Goal: Task Accomplishment & Management: Use online tool/utility

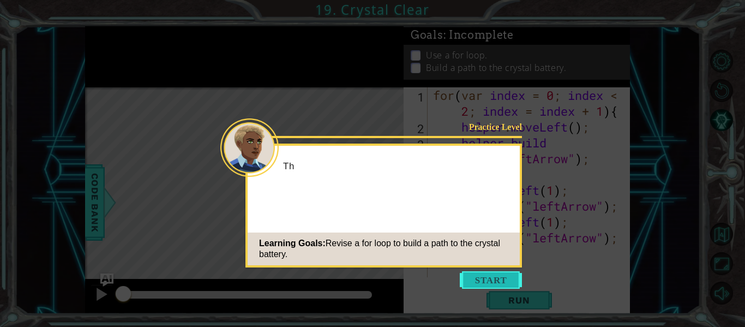
click at [470, 278] on button "Start" at bounding box center [491, 279] width 62 height 17
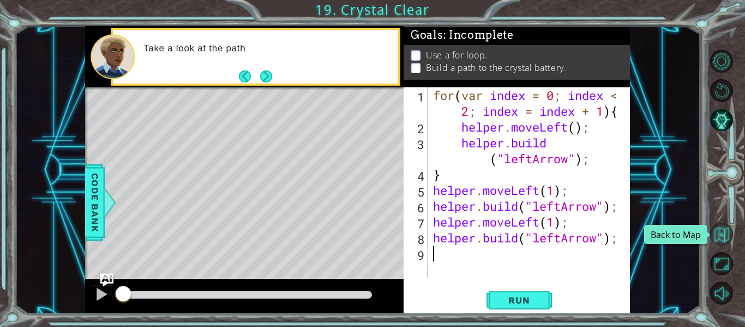
click at [725, 237] on button "Back to Map" at bounding box center [722, 234] width 23 height 23
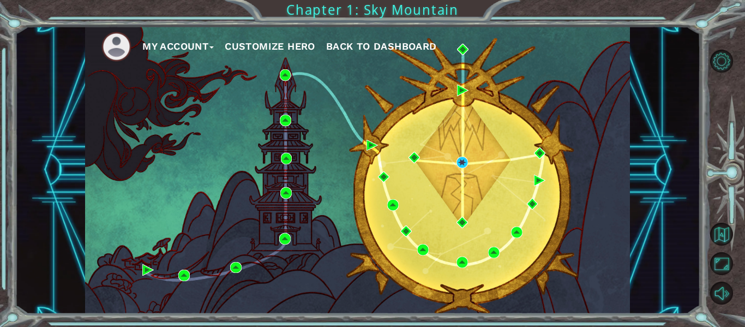
click at [376, 49] on span "Back to Dashboard" at bounding box center [381, 45] width 111 height 11
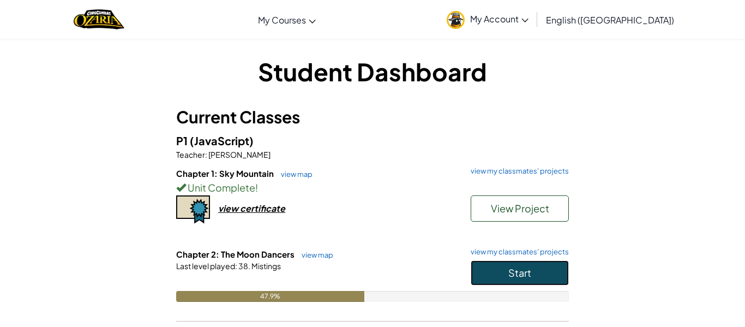
click at [512, 269] on span "Start" at bounding box center [520, 272] width 23 height 13
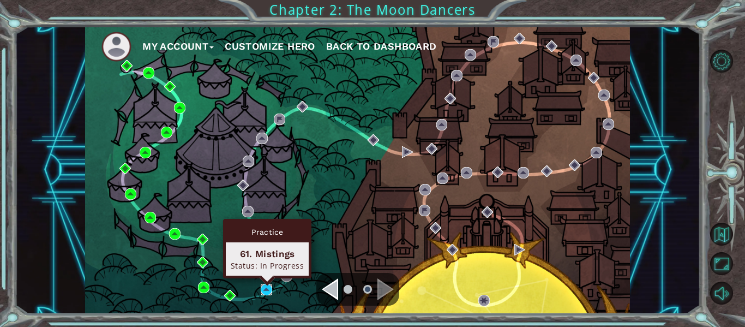
click at [265, 290] on img at bounding box center [266, 289] width 11 height 11
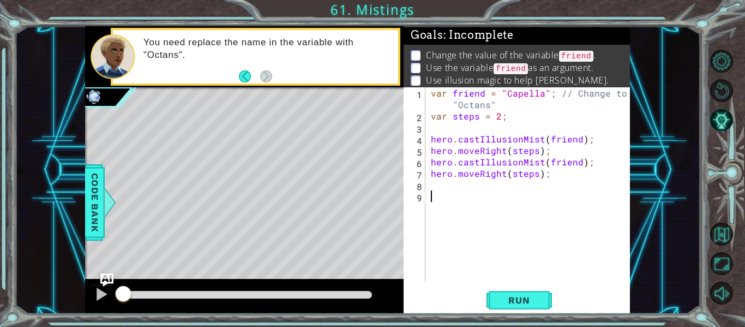
click at [438, 181] on div "var friend = "Capella" ; // Change to "Octans" var steps = 2 ; hero . castIllus…" at bounding box center [531, 201] width 205 height 229
click at [517, 295] on span "Run" at bounding box center [519, 300] width 43 height 11
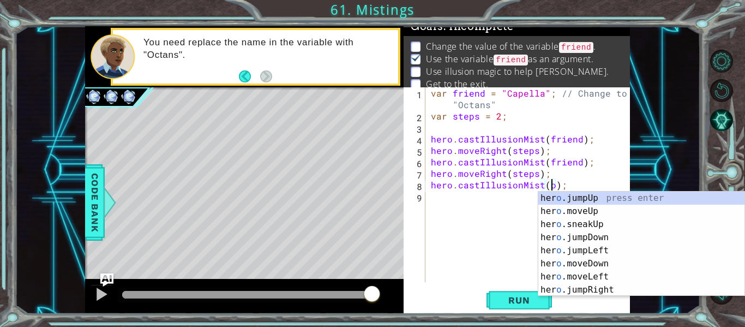
scroll to position [0, 7]
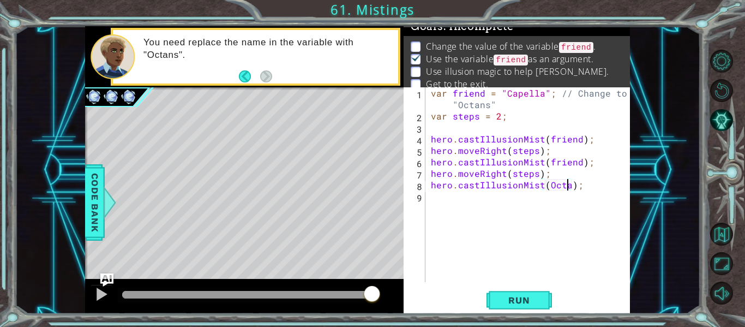
type textarea "hero.castIllusionMist(Octans);"
click at [516, 242] on div "var friend = "Capella" ; // Change to "Octans" var steps = 2 ; hero . castIllus…" at bounding box center [531, 201] width 205 height 229
click at [534, 307] on button "Run" at bounding box center [519, 300] width 65 height 22
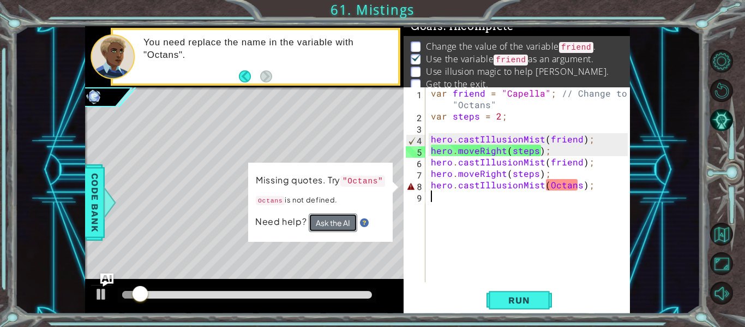
click at [332, 222] on button "Ask the AI" at bounding box center [333, 222] width 49 height 19
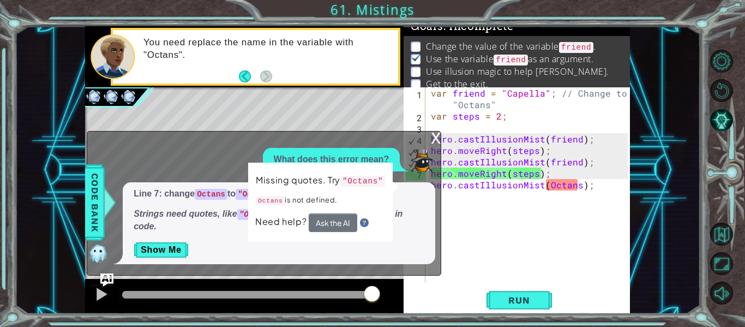
click at [434, 139] on div "x" at bounding box center [436, 137] width 10 height 11
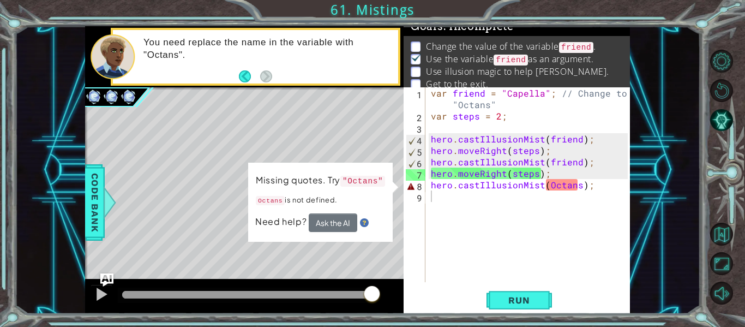
click at [577, 187] on div "var friend = "Capella" ; // Change to "Octans" var steps = 2 ; hero . castIllus…" at bounding box center [531, 201] width 205 height 229
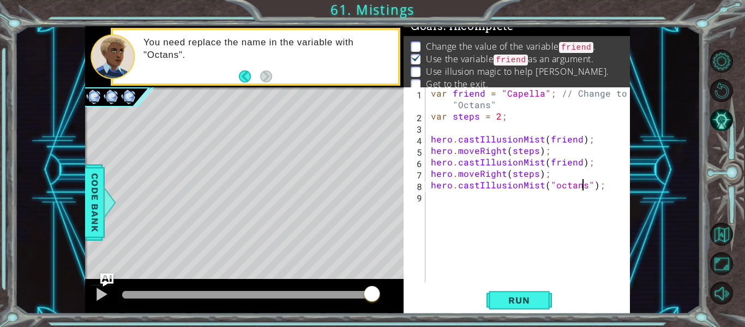
scroll to position [0, 10]
click at [503, 291] on button "Run" at bounding box center [519, 300] width 65 height 22
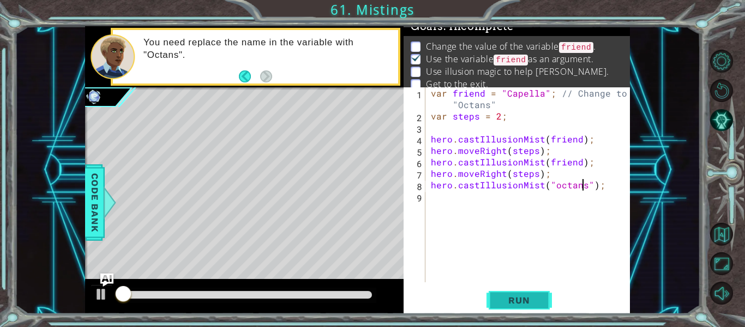
click at [503, 291] on button "Run" at bounding box center [519, 300] width 65 height 22
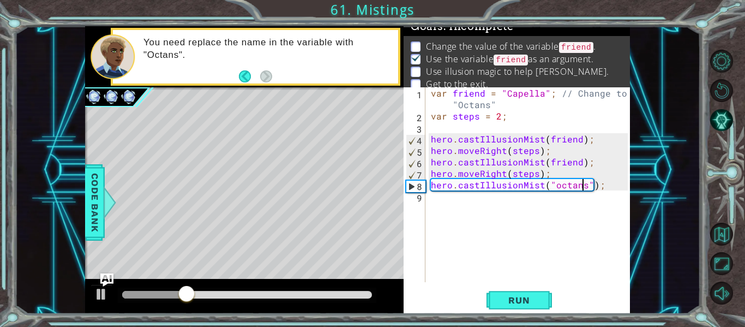
click at [578, 164] on div "var friend = "Capella" ; // Change to "Octans" var steps = 2 ; hero . castIllus…" at bounding box center [531, 201] width 205 height 229
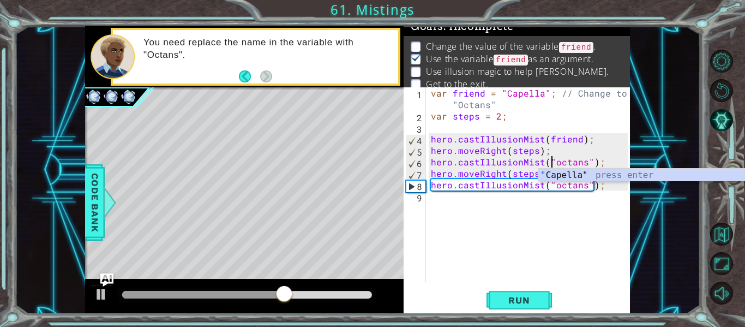
click at [576, 139] on div "var friend = "Capella" ; // Change to "Octans" var steps = 2 ; hero . castIllus…" at bounding box center [531, 201] width 205 height 229
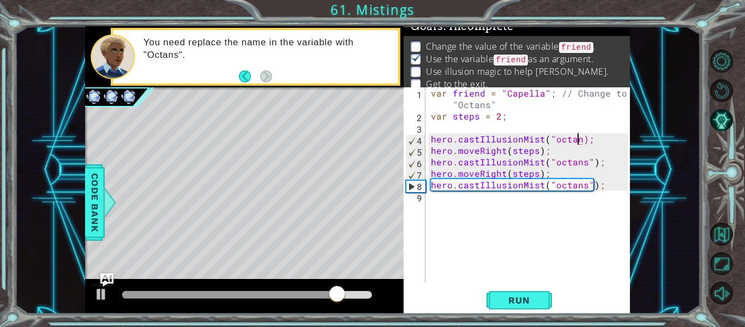
scroll to position [0, 10]
click at [547, 296] on button "Run" at bounding box center [519, 300] width 65 height 22
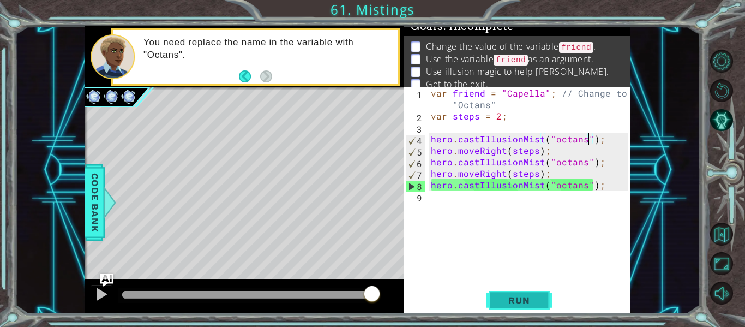
click at [533, 308] on button "Run" at bounding box center [519, 300] width 65 height 22
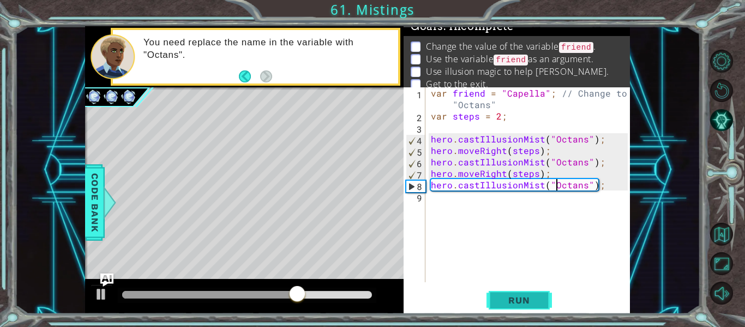
scroll to position [0, 8]
type textarea "hero.castIllusionMist("Octans");"
click at [523, 301] on span "Run" at bounding box center [519, 300] width 43 height 11
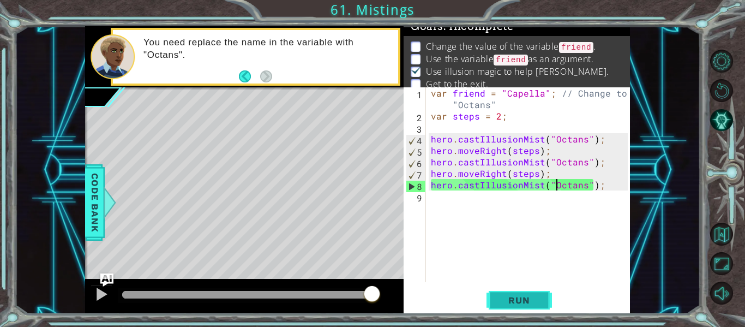
click at [523, 301] on span "Run" at bounding box center [519, 300] width 43 height 11
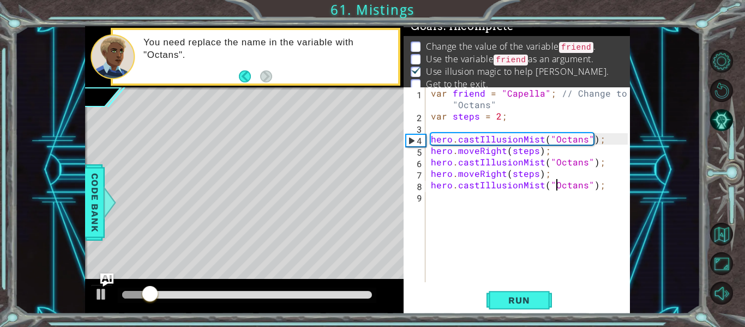
click at [474, 199] on div "var friend = "Capella" ; // Change to "Octans" var steps = 2 ; hero . castIllus…" at bounding box center [531, 201] width 205 height 229
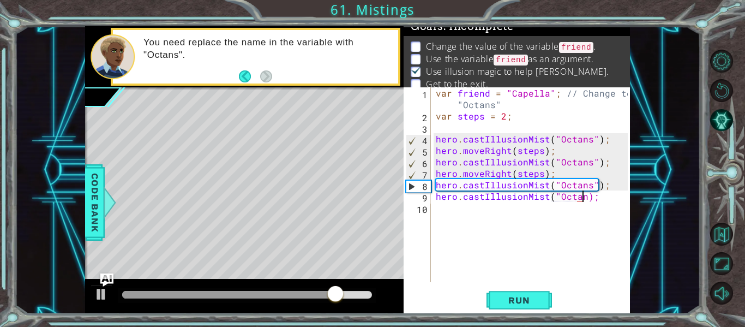
scroll to position [0, 10]
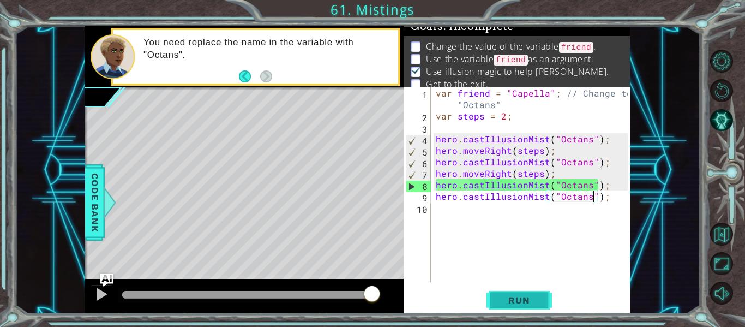
type textarea "hero.castIllusionMist("Octans");"
click at [508, 308] on button "Run" at bounding box center [519, 300] width 65 height 22
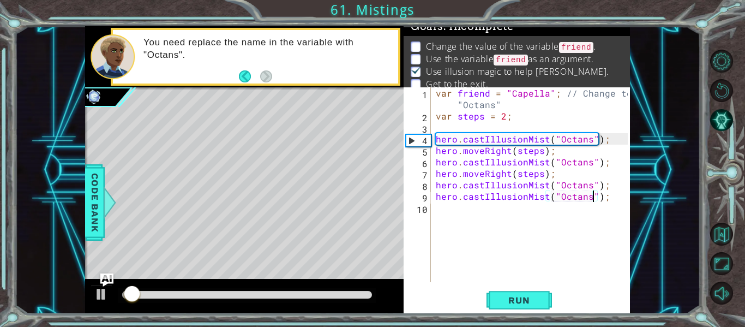
click at [513, 226] on div "var friend = "Capella" ; // Change to "Octans" var steps = 2 ; hero . castIllus…" at bounding box center [534, 201] width 200 height 229
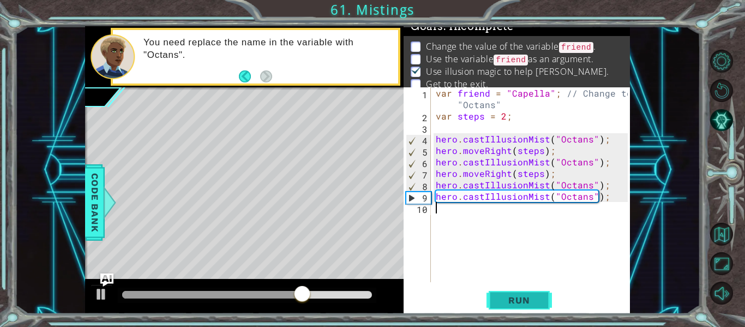
click at [524, 303] on span "Run" at bounding box center [519, 300] width 43 height 11
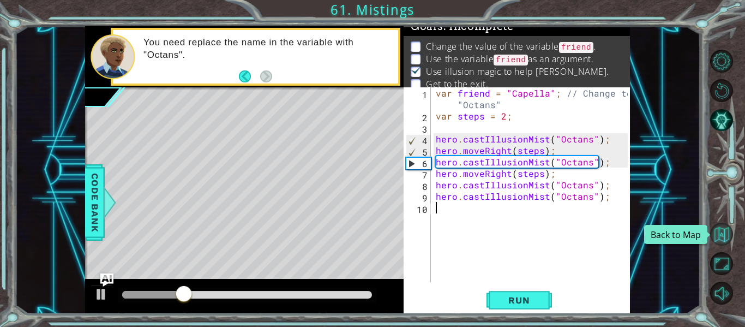
click at [721, 227] on button "Back to Map" at bounding box center [722, 234] width 23 height 23
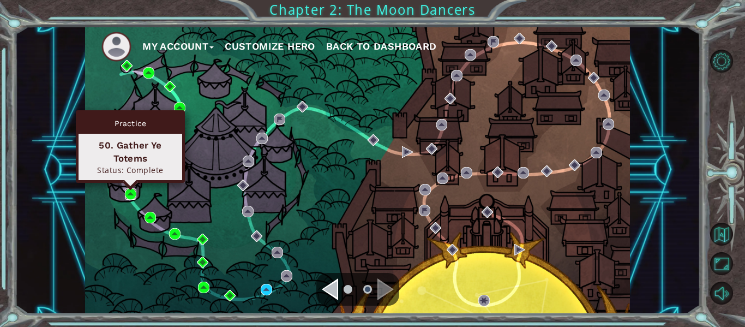
click at [127, 195] on img at bounding box center [130, 193] width 11 height 11
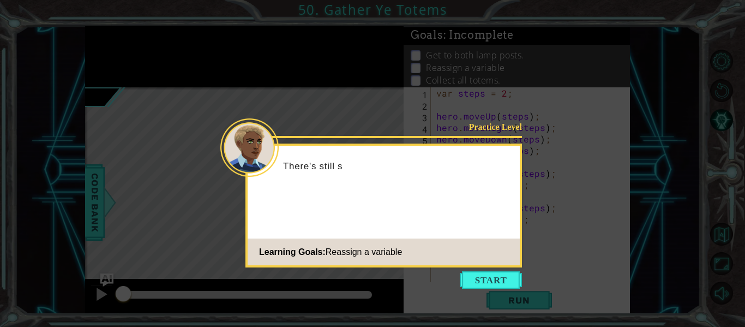
click at [484, 290] on icon at bounding box center [372, 163] width 745 height 327
click at [475, 278] on button "Start" at bounding box center [491, 279] width 62 height 17
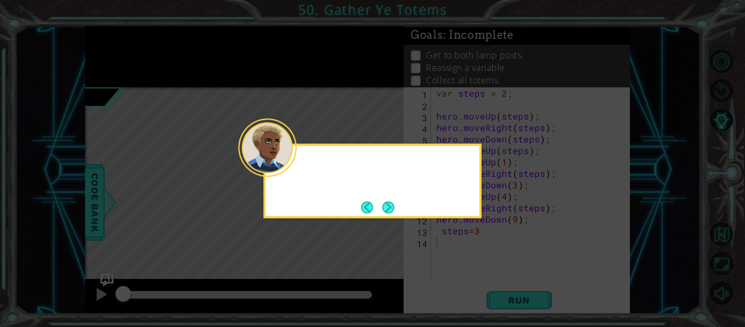
click at [475, 278] on icon at bounding box center [372, 163] width 745 height 327
click at [388, 213] on button "Next" at bounding box center [388, 207] width 19 height 19
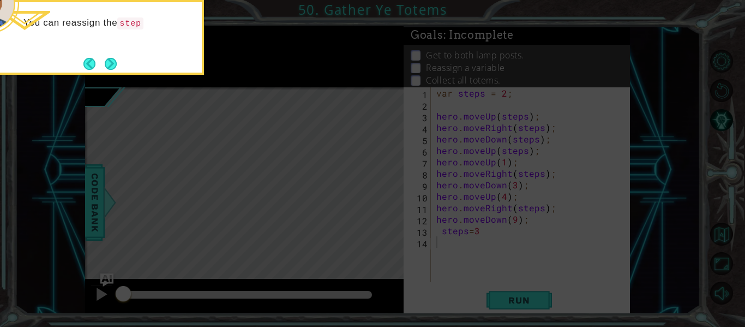
click at [105, 49] on div "You can reassign the step" at bounding box center [95, 29] width 214 height 44
click at [105, 57] on button "Next" at bounding box center [111, 64] width 20 height 20
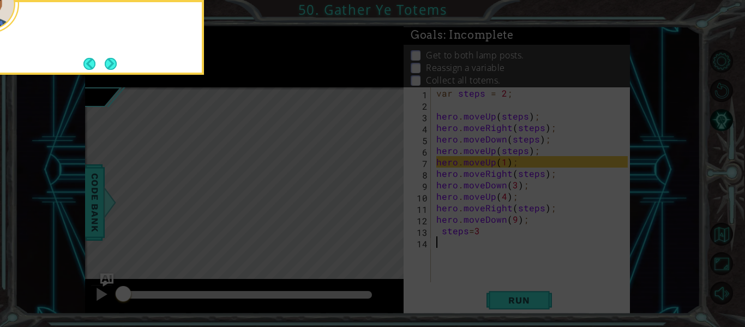
click at [105, 57] on button "Next" at bounding box center [111, 64] width 19 height 19
click at [105, 57] on button "Next" at bounding box center [111, 63] width 13 height 13
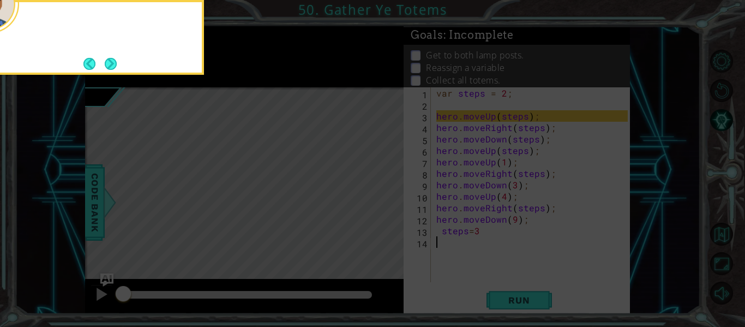
click at [105, 57] on button "Next" at bounding box center [111, 64] width 16 height 16
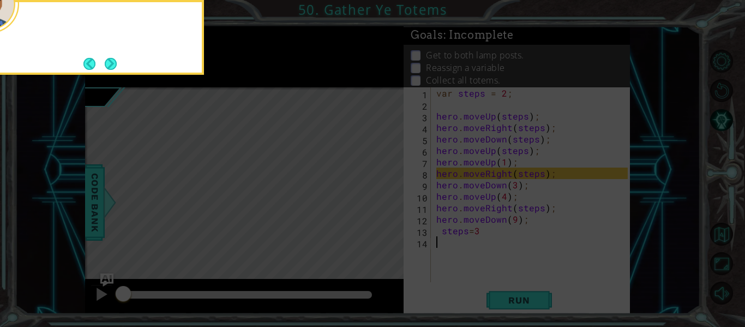
click at [105, 57] on button "Next" at bounding box center [110, 63] width 13 height 13
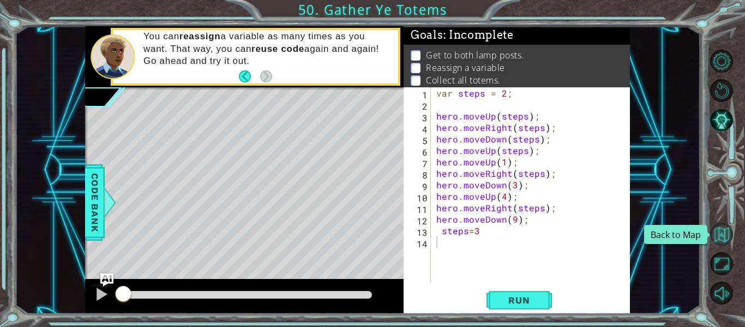
click at [726, 238] on button "Back to Map" at bounding box center [722, 234] width 23 height 23
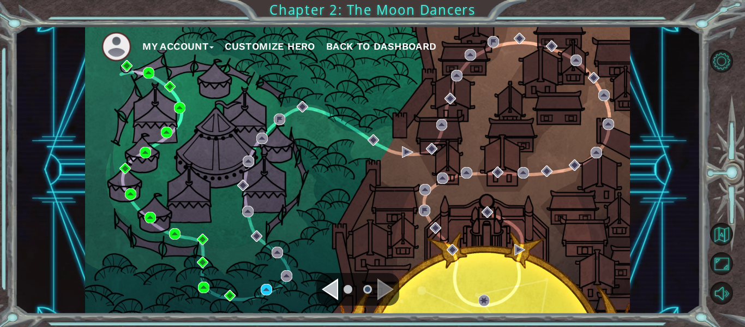
click at [260, 290] on div "My Account Customize Hero Back to Dashboard" at bounding box center [357, 170] width 545 height 288
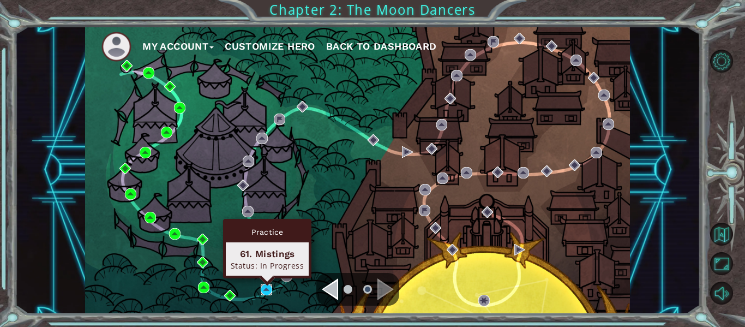
click at [269, 290] on img at bounding box center [266, 289] width 11 height 11
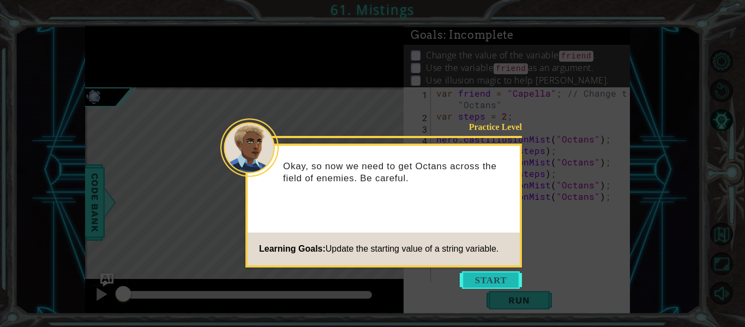
click at [509, 276] on button "Start" at bounding box center [491, 279] width 62 height 17
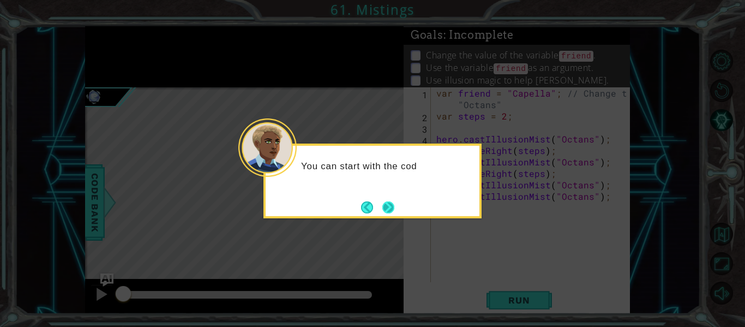
click at [392, 207] on button "Next" at bounding box center [389, 207] width 16 height 16
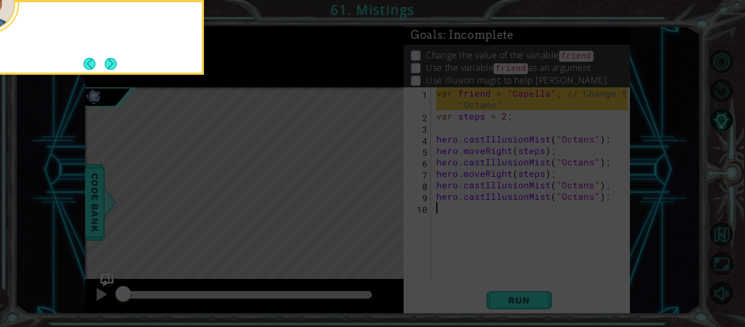
click at [392, 208] on icon at bounding box center [372, 49] width 745 height 556
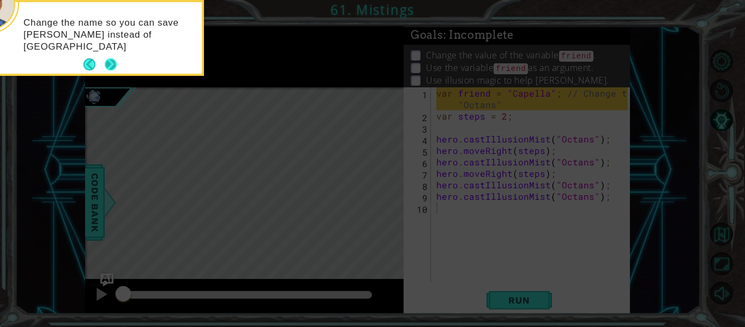
click at [114, 64] on button "Next" at bounding box center [111, 64] width 12 height 12
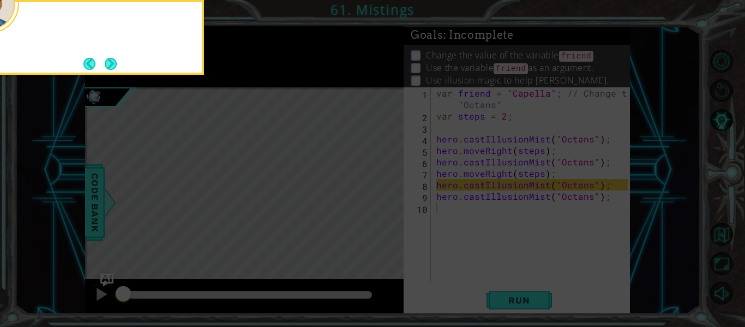
click at [114, 64] on button "Next" at bounding box center [111, 63] width 17 height 17
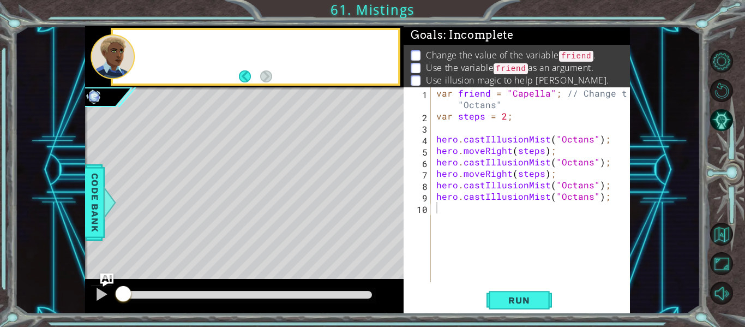
click at [114, 64] on div at bounding box center [113, 56] width 44 height 45
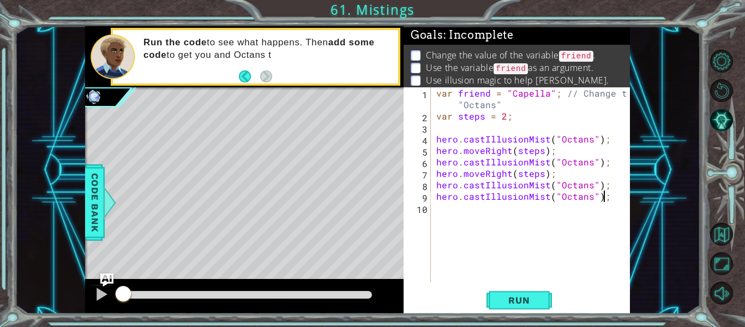
click at [604, 194] on div "var friend = "Capella" ; // Change to "Octans" var steps = 2 ; hero . castIllus…" at bounding box center [533, 201] width 199 height 229
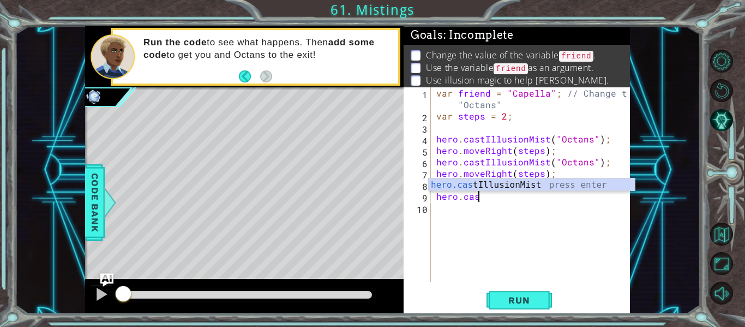
scroll to position [0, 1]
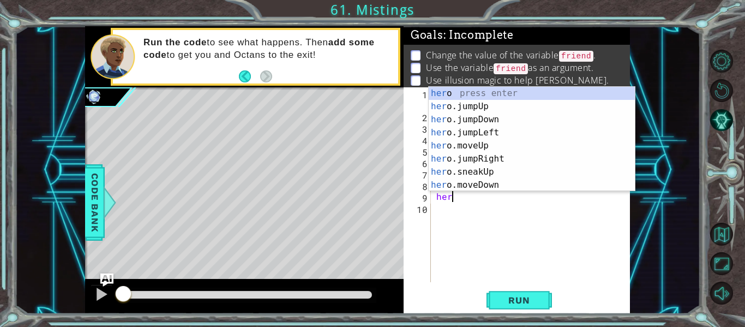
type textarea "h"
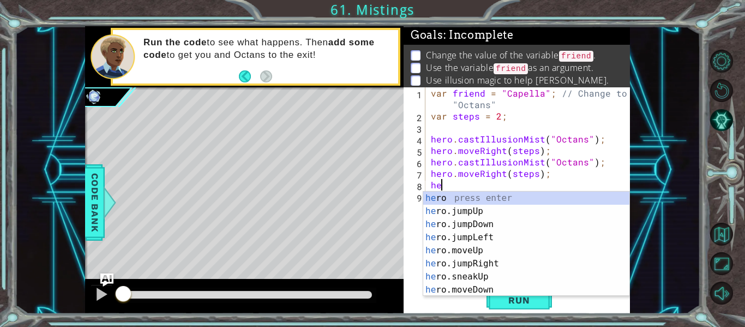
type textarea "h"
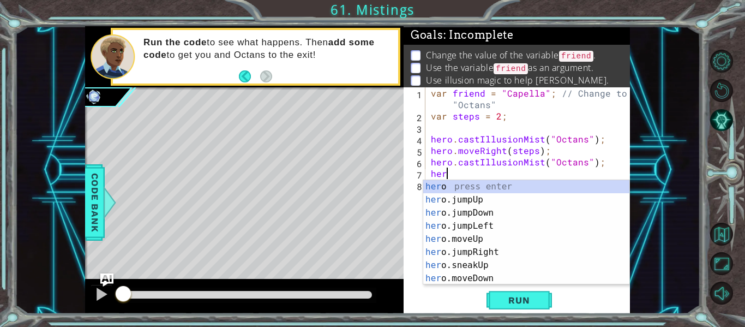
type textarea "h"
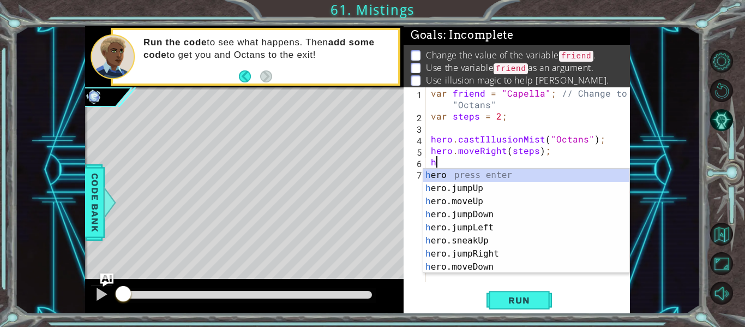
type textarea "h"
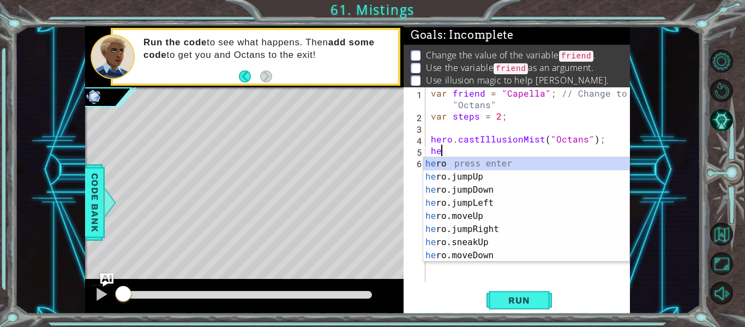
type textarea "h"
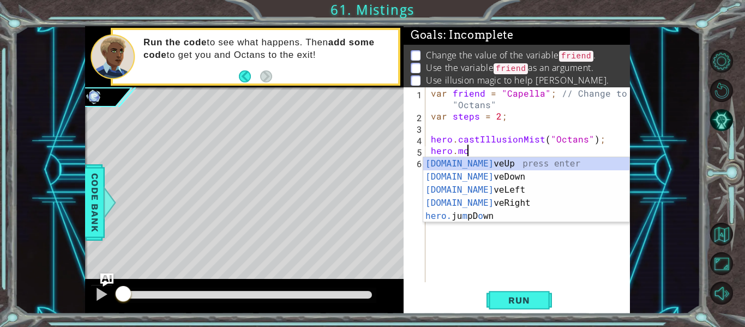
scroll to position [0, 2]
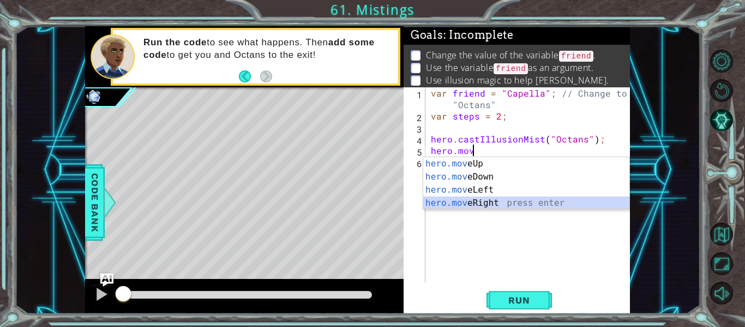
click at [607, 200] on div "hero.mov eUp press enter hero.mov eDown press enter hero.mov eLeft press enter …" at bounding box center [526, 196] width 206 height 79
type textarea "hero.moveRight(1);"
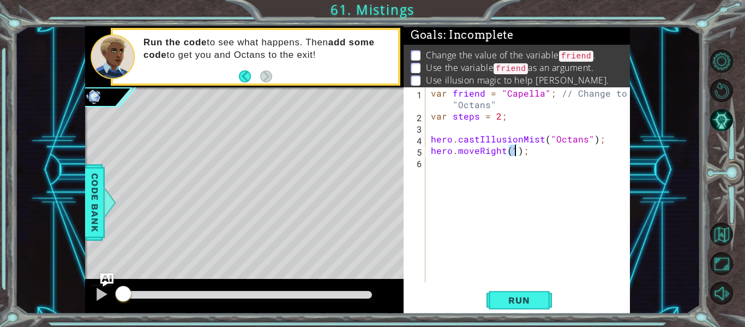
click at [447, 172] on div "var friend = "Capella" ; // Change to "Octans" var steps = 2 ; hero . castIllus…" at bounding box center [531, 201] width 205 height 229
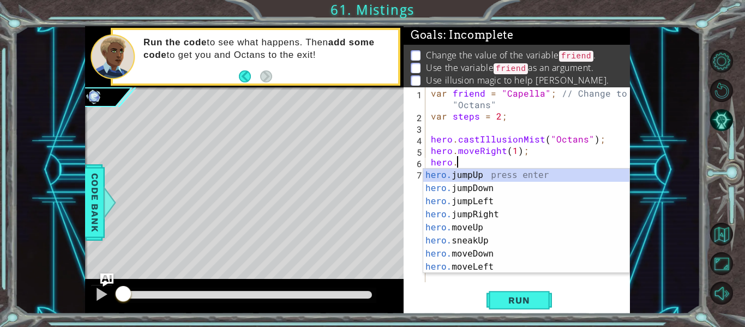
scroll to position [0, 2]
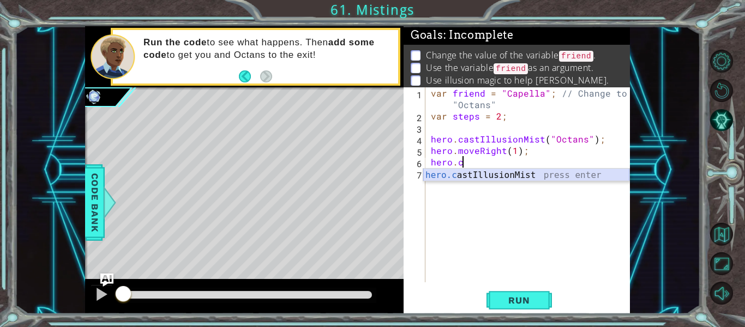
click at [448, 175] on div "hero.c astIllusionMist press enter" at bounding box center [526, 188] width 206 height 39
type textarea "hero.castIllusionMist(friend);"
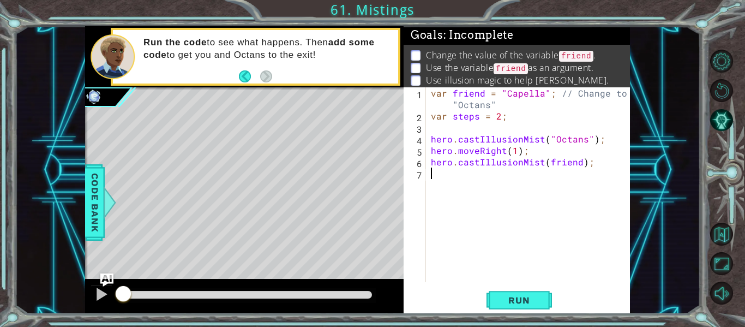
click at [444, 177] on div "var friend = "Capella" ; // Change to "Octans" var steps = 2 ; hero . castIllus…" at bounding box center [531, 201] width 205 height 229
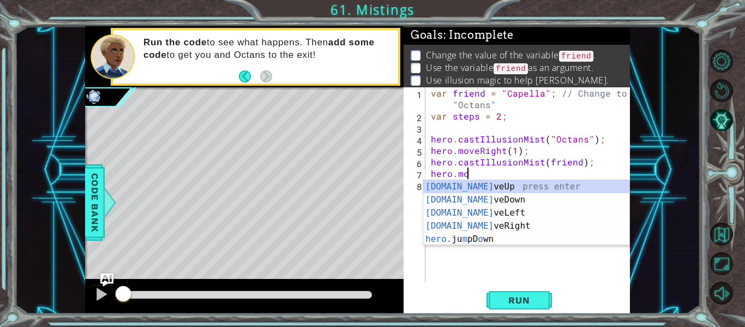
scroll to position [0, 2]
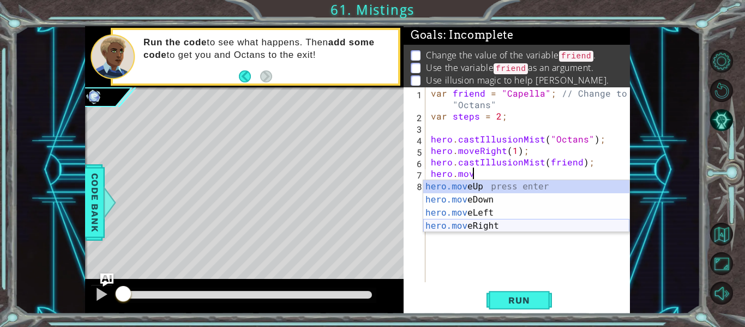
click at [486, 224] on div "hero.mov eUp press enter hero.mov eDown press enter hero.mov eLeft press enter …" at bounding box center [526, 219] width 206 height 79
type textarea "hero.moveRight(1);"
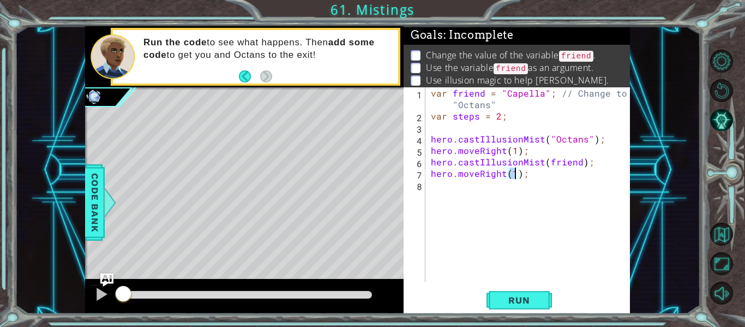
click at [446, 193] on div "var friend = "Capella" ; // Change to "Octans" var steps = 2 ; hero . castIllus…" at bounding box center [531, 201] width 205 height 229
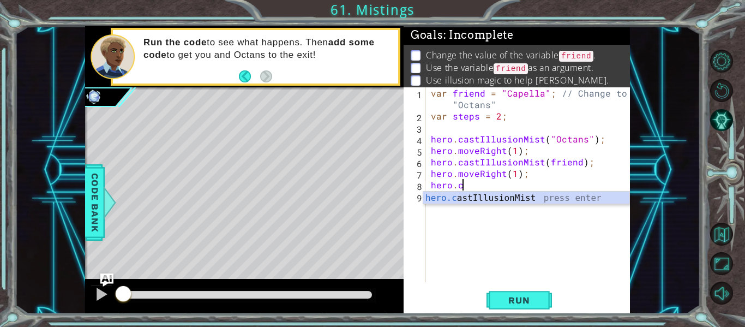
scroll to position [0, 2]
click at [468, 193] on div "hero.c astIllusionMist press enter" at bounding box center [526, 211] width 206 height 39
type textarea "hero.castIllusionMist(friend);"
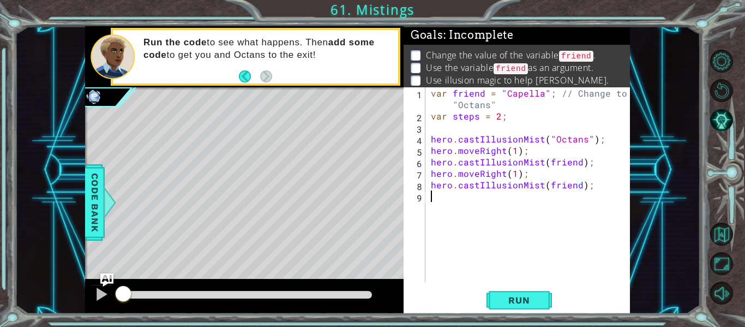
click at [432, 201] on div "var friend = "Capella" ; // Change to "Octans" var steps = 2 ; hero . castIllus…" at bounding box center [531, 201] width 205 height 229
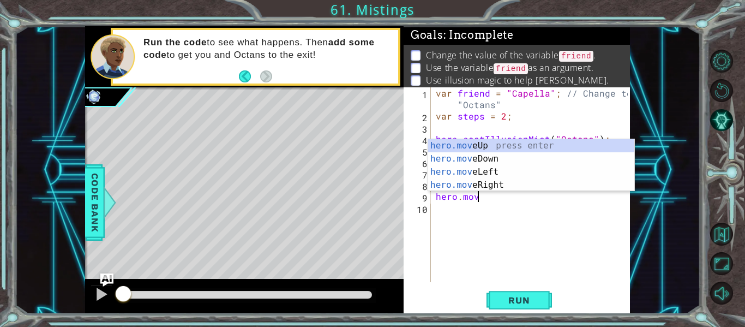
scroll to position [0, 2]
click at [509, 184] on div "hero.move Up press enter hero.move Down press enter hero.move Left press enter …" at bounding box center [531, 178] width 206 height 79
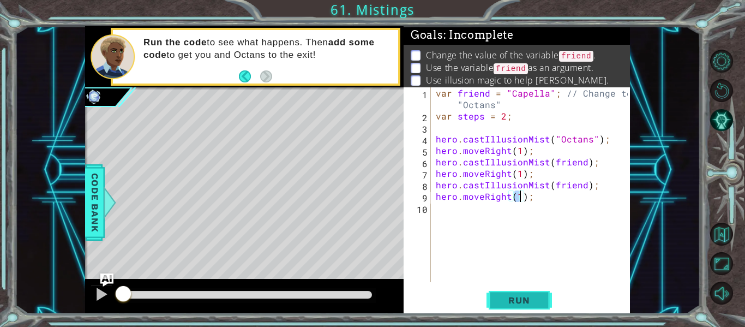
click at [526, 298] on span "Run" at bounding box center [519, 300] width 43 height 11
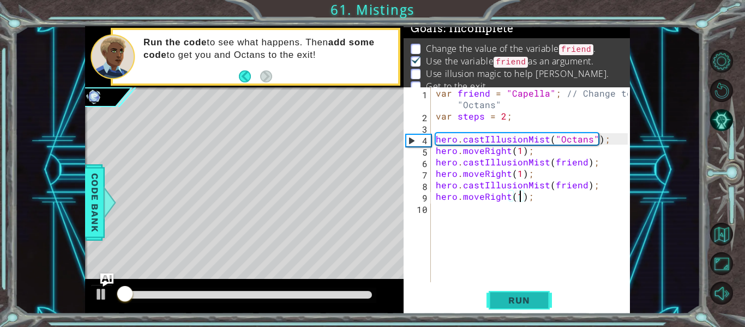
scroll to position [9, 0]
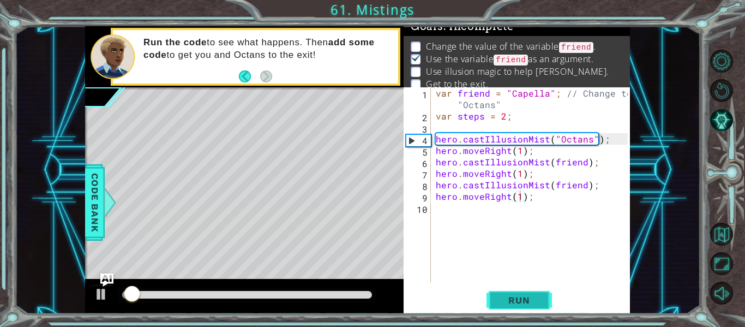
click at [526, 298] on span "Run" at bounding box center [519, 300] width 43 height 11
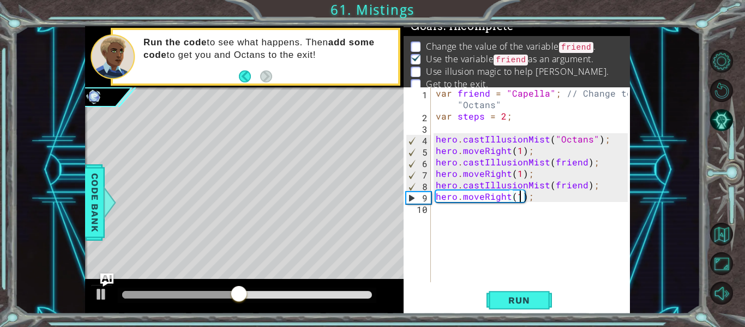
click at [587, 139] on div "var friend = "Capella" ; // Change to "Octans" var steps = 2 ; hero . castIllus…" at bounding box center [534, 201] width 200 height 229
click at [532, 293] on button "Run" at bounding box center [519, 300] width 65 height 22
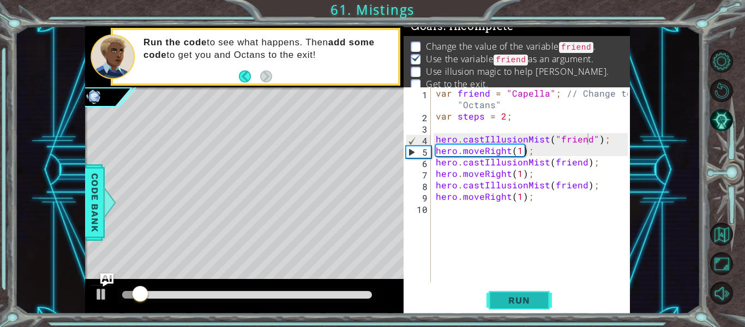
click at [534, 302] on span "Run" at bounding box center [519, 300] width 43 height 11
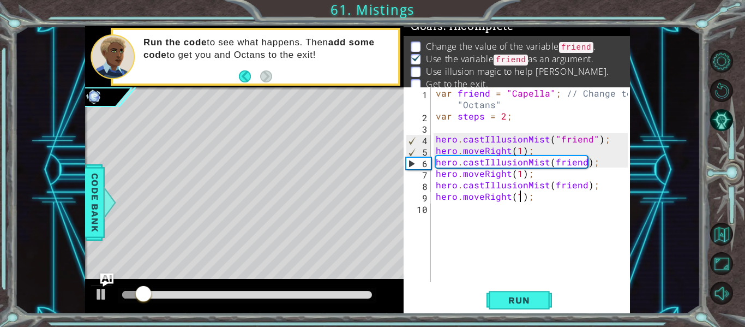
click at [518, 199] on div "var friend = "Capella" ; // Change to "Octans" var steps = 2 ; hero . castIllus…" at bounding box center [534, 201] width 200 height 229
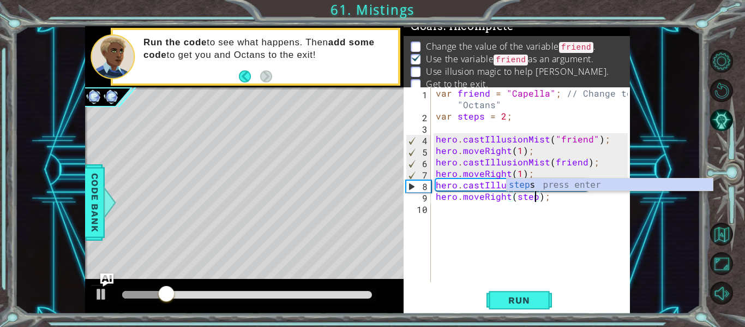
scroll to position [0, 7]
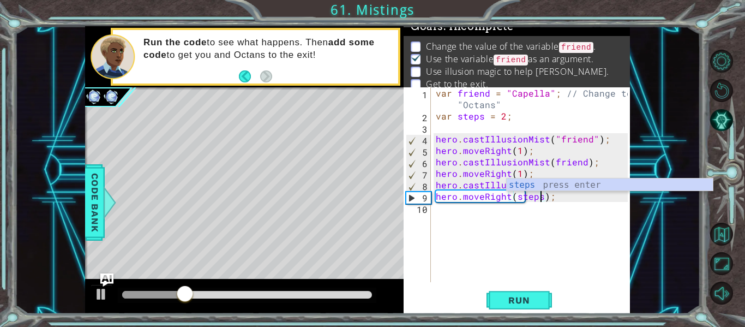
click at [519, 172] on div "var friend = "Capella" ; // Change to "Octans" var steps = 2 ; hero . castIllus…" at bounding box center [534, 201] width 200 height 229
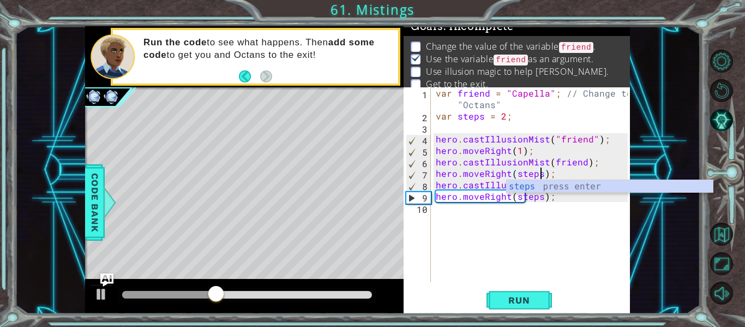
click at [519, 151] on div "var friend = "Capella" ; // Change to "Octans" var steps = 2 ; hero . castIllus…" at bounding box center [534, 201] width 200 height 229
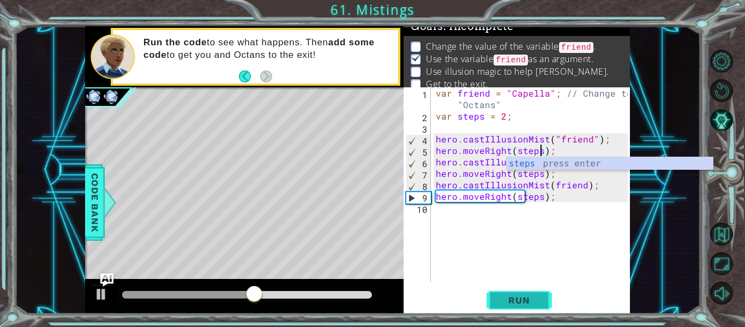
click at [528, 296] on span "Run" at bounding box center [519, 300] width 43 height 11
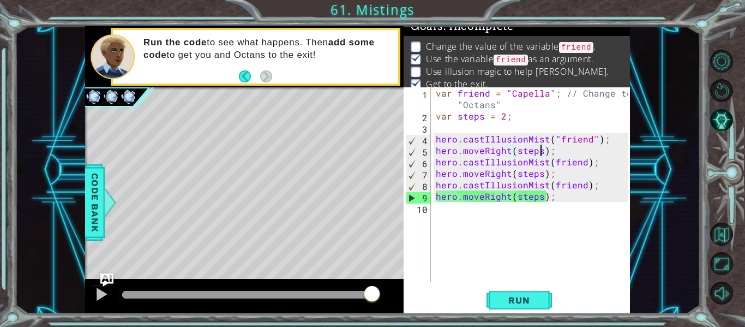
click at [556, 138] on div "var friend = "Capella" ; // Change to "Octans" var steps = 2 ; hero . castIllus…" at bounding box center [534, 201] width 200 height 229
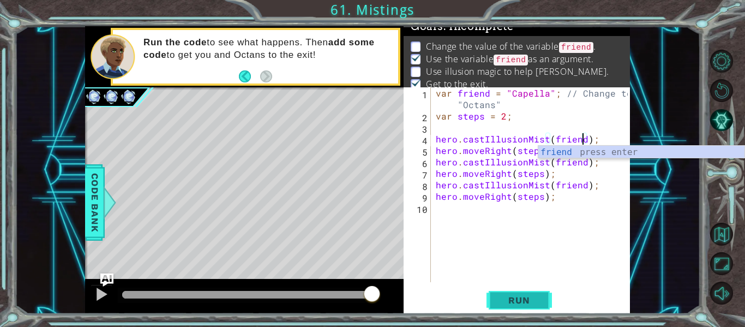
click at [518, 302] on span "Run" at bounding box center [519, 300] width 43 height 11
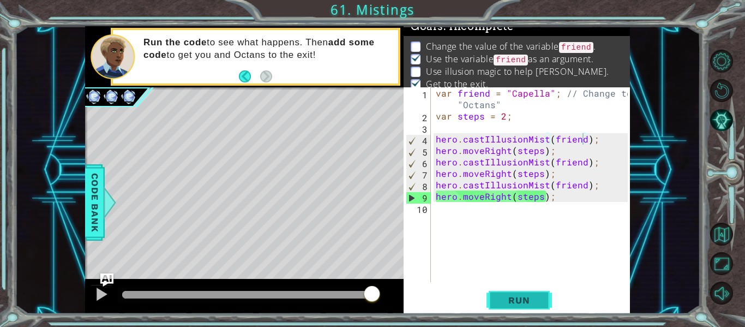
click at [521, 300] on span "Run" at bounding box center [519, 300] width 43 height 11
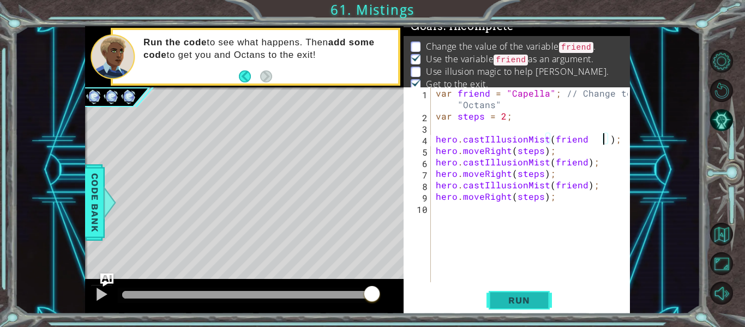
click at [529, 293] on button "Run" at bounding box center [519, 300] width 65 height 22
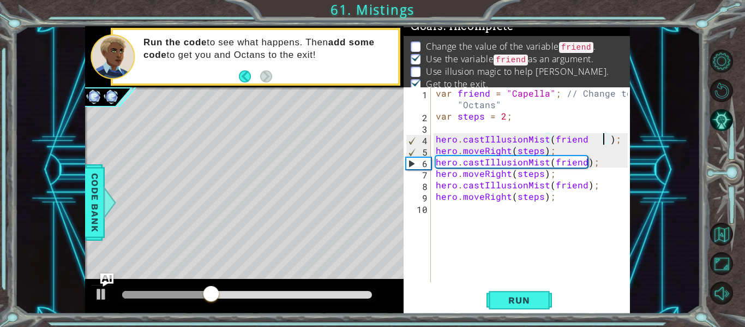
click at [588, 138] on div "var friend = "Capella" ; // Change to "Octans" var steps = 2 ; hero . castIllus…" at bounding box center [534, 201] width 200 height 229
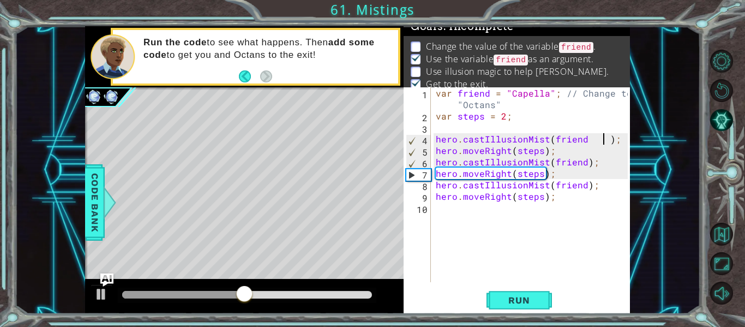
click at [603, 141] on div "var friend = "Capella" ; // Change to "Octans" var steps = 2 ; hero . castIllus…" at bounding box center [534, 201] width 200 height 229
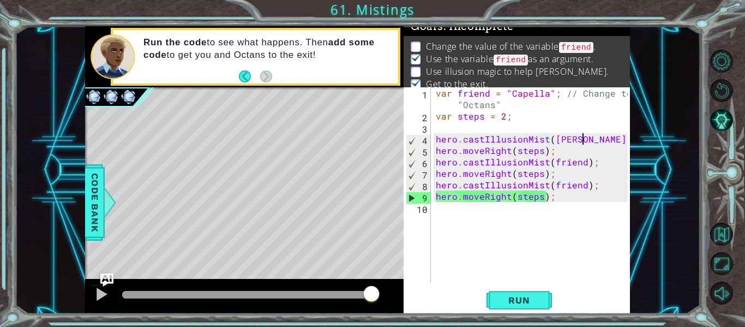
scroll to position [0, 10]
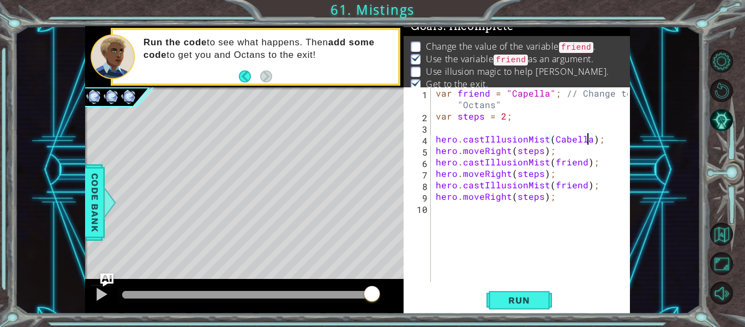
click at [586, 163] on div "var friend = "Capella" ; // Change to "Octans" var steps = 2 ; hero . castIllus…" at bounding box center [534, 201] width 200 height 229
click at [583, 164] on div "var friend = "Capella" ; // Change to "Octans" var steps = 2 ; hero . castIllus…" at bounding box center [534, 201] width 200 height 229
click at [583, 188] on div "var friend = "Capella" ; // Change to "Octans" var steps = 2 ; hero . castIllus…" at bounding box center [534, 201] width 200 height 229
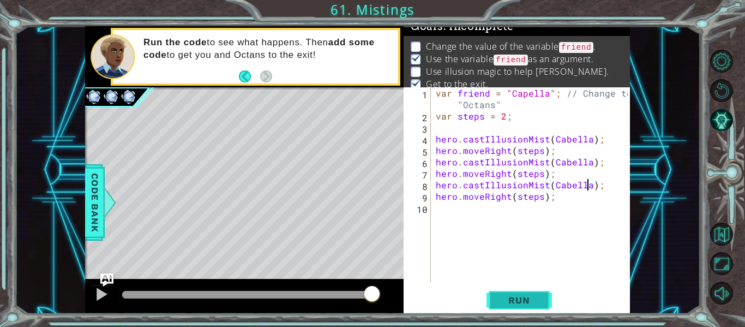
click at [535, 305] on span "Run" at bounding box center [519, 300] width 43 height 11
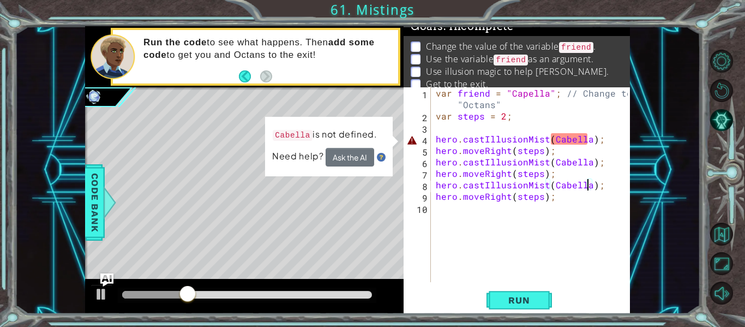
click at [587, 142] on div "var friend = "Capella" ; // Change to "Octans" var steps = 2 ; hero . castIllus…" at bounding box center [534, 201] width 200 height 229
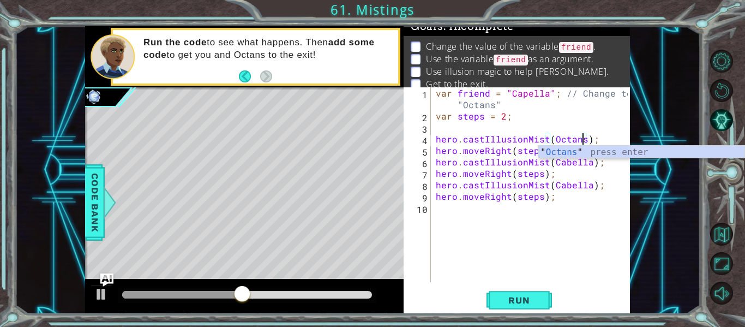
scroll to position [0, 9]
click at [589, 165] on div "var friend = "Capella" ; // Change to "Octans" var steps = 2 ; hero . castIllus…" at bounding box center [534, 201] width 200 height 229
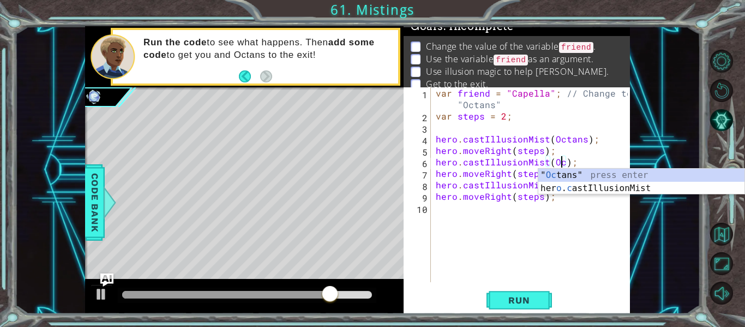
scroll to position [0, 8]
click at [613, 178] on div "" Oc tans" press enter her o . c astIllusionMist press enter" at bounding box center [642, 195] width 206 height 52
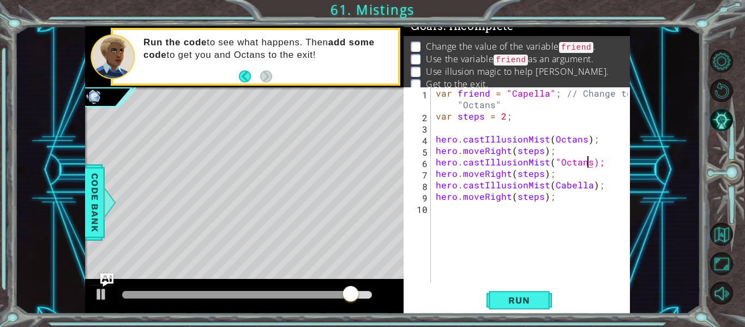
click at [589, 187] on div "var friend = "Capella" ; // Change to "Octans" var steps = 2 ; hero . castIllus…" at bounding box center [534, 201] width 200 height 229
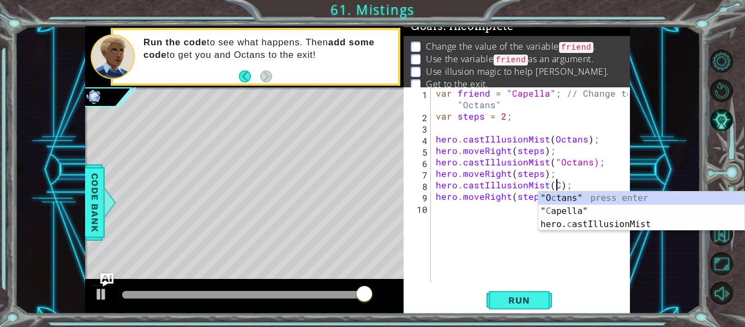
scroll to position [0, 8]
click at [584, 194] on div ""O c tans" press enter " C apella" press enter hero. c astIllusionMist press en…" at bounding box center [642, 224] width 206 height 65
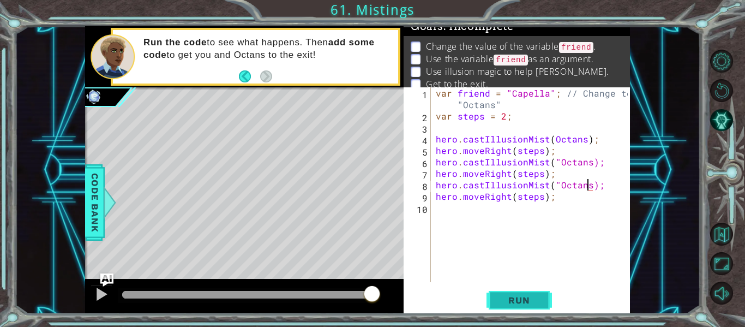
click at [526, 300] on span "Run" at bounding box center [519, 300] width 43 height 11
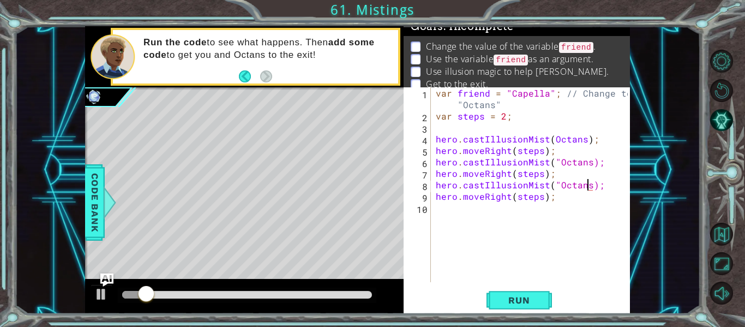
scroll to position [0, 10]
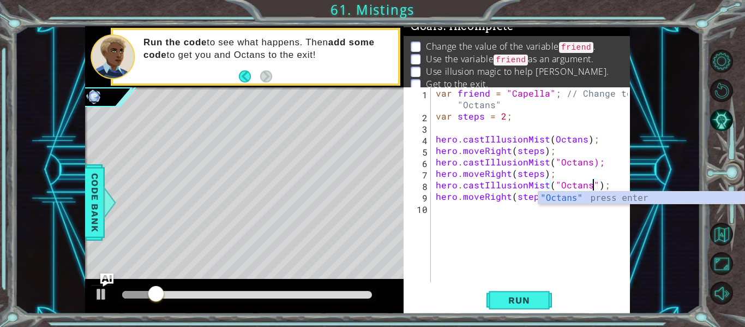
click at [589, 158] on div "var friend = "Capella" ; // Change to "Octans" var steps = 2 ; hero . castIllus…" at bounding box center [534, 201] width 200 height 229
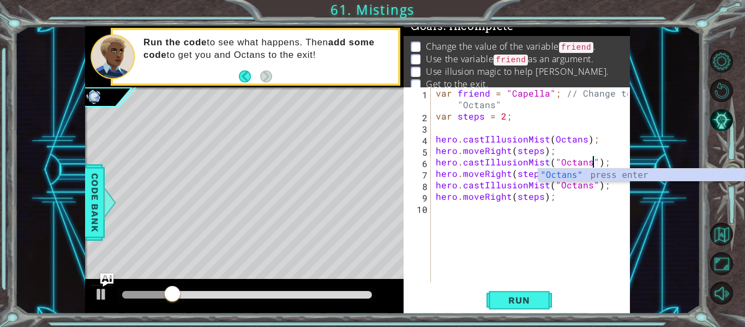
click at [583, 141] on div "var friend = "Capella" ; // Change to "Octans" var steps = 2 ; hero . castIllus…" at bounding box center [534, 201] width 200 height 229
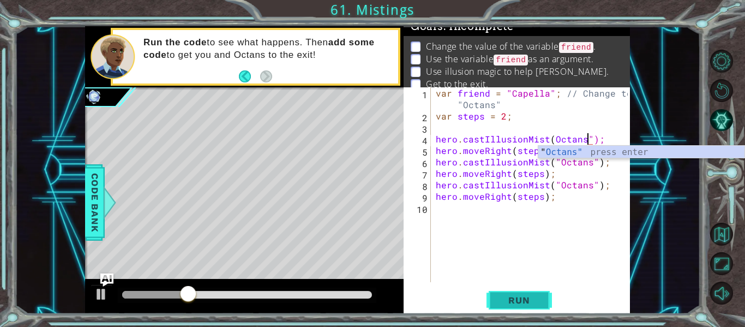
type textarea "hero.castIllusionMist(Octans");"
click at [513, 303] on span "Run" at bounding box center [519, 300] width 43 height 11
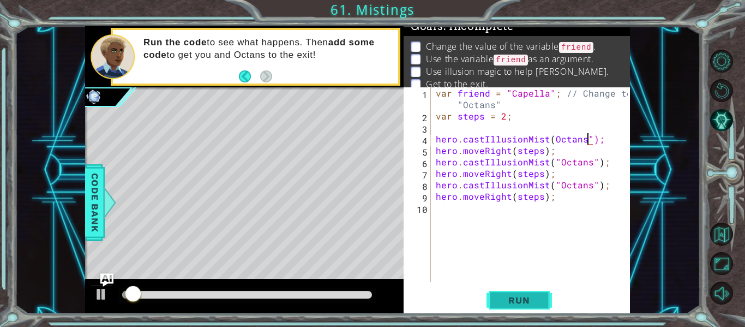
click at [513, 303] on span "Run" at bounding box center [519, 300] width 43 height 11
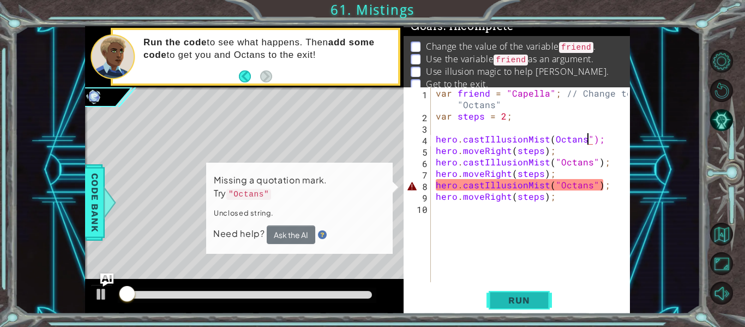
click at [513, 303] on span "Run" at bounding box center [519, 300] width 43 height 11
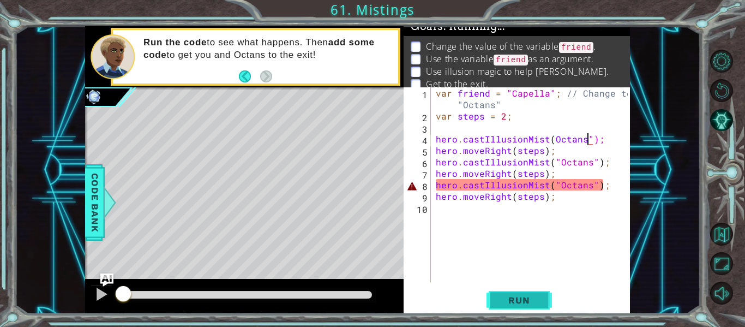
click at [513, 303] on span "Run" at bounding box center [519, 300] width 43 height 11
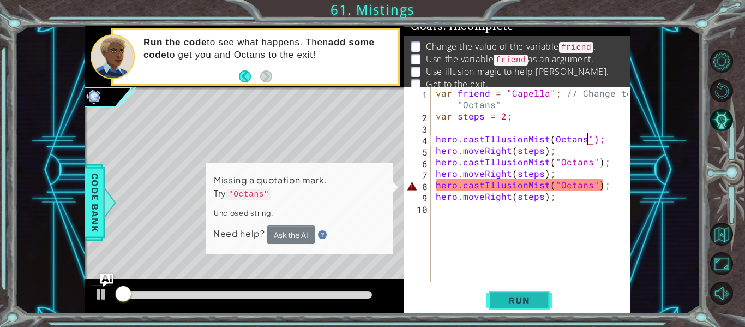
click at [513, 303] on span "Run" at bounding box center [519, 300] width 43 height 11
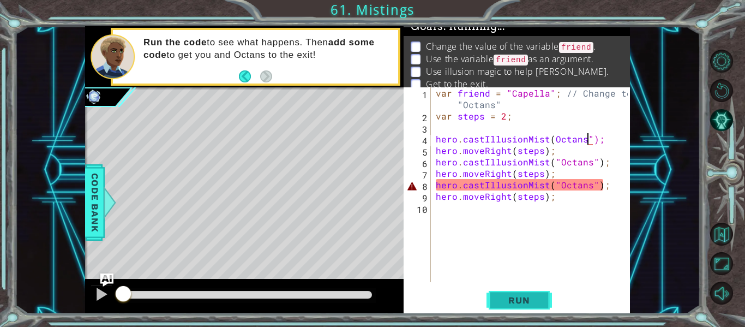
click at [513, 303] on span "Run" at bounding box center [519, 300] width 43 height 11
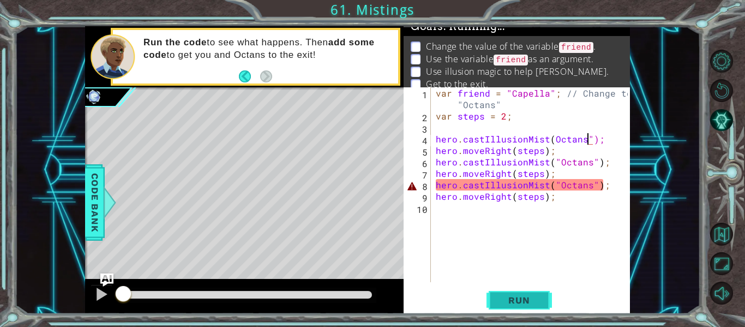
click at [513, 303] on span "Run" at bounding box center [519, 300] width 43 height 11
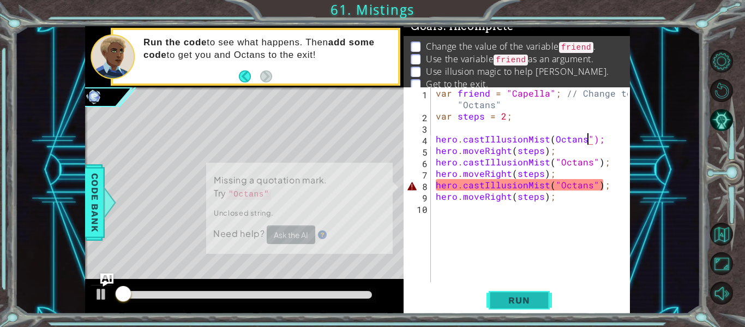
click at [513, 303] on span "Run" at bounding box center [519, 300] width 43 height 11
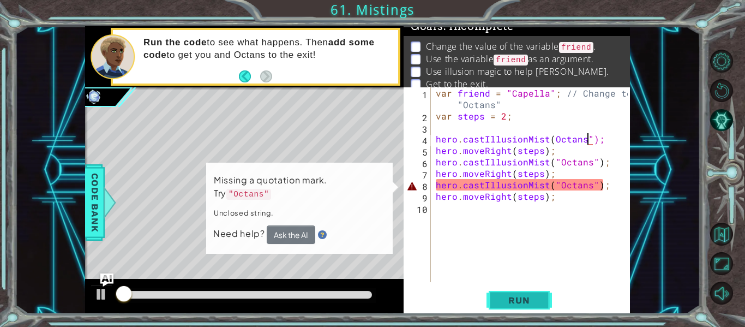
click at [513, 303] on span "Run" at bounding box center [519, 300] width 43 height 11
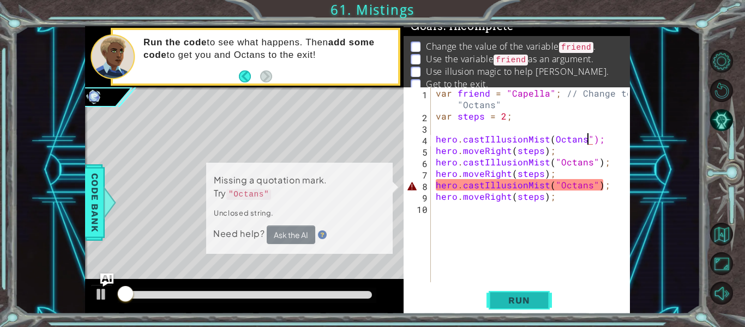
click at [513, 303] on span "Run" at bounding box center [519, 300] width 43 height 11
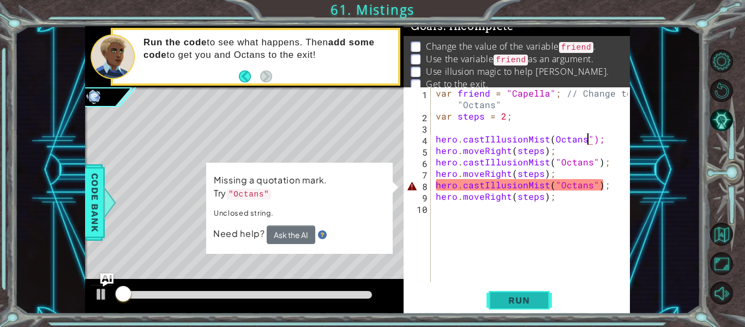
click at [513, 303] on span "Run" at bounding box center [519, 300] width 43 height 11
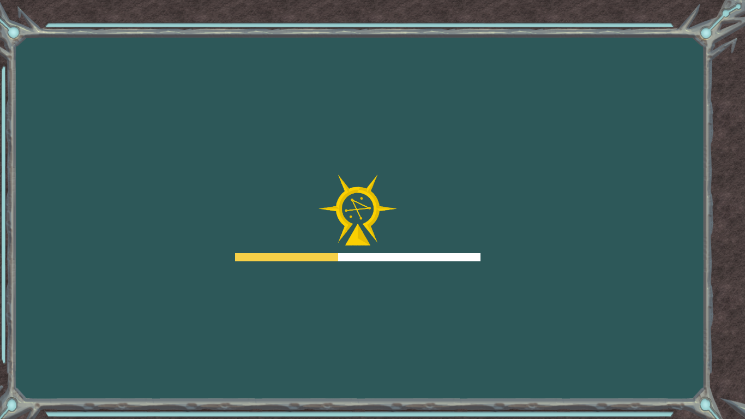
click at [437, 344] on div "Goals Error loading from server. Try refreshing the page. You'll need to join a…" at bounding box center [372, 209] width 745 height 419
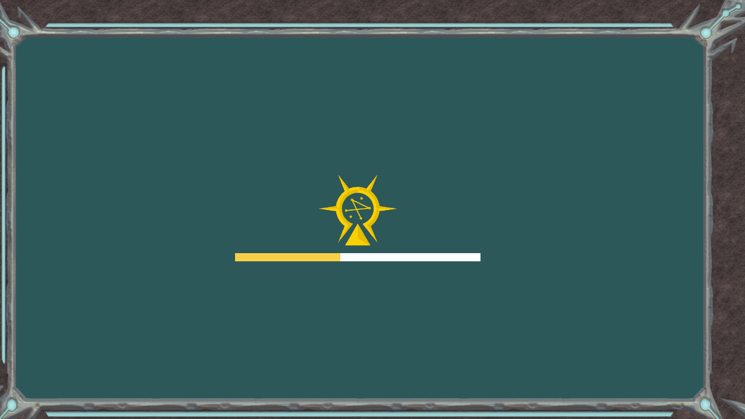
click at [437, 344] on div "Goals Error loading from server. Try refreshing the page. You'll need to join a…" at bounding box center [372, 209] width 745 height 419
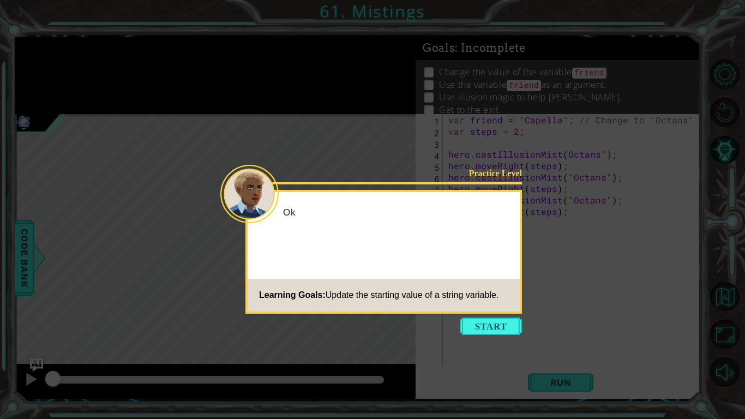
click at [437, 344] on icon at bounding box center [372, 209] width 745 height 419
click at [481, 331] on button "Start" at bounding box center [491, 326] width 62 height 17
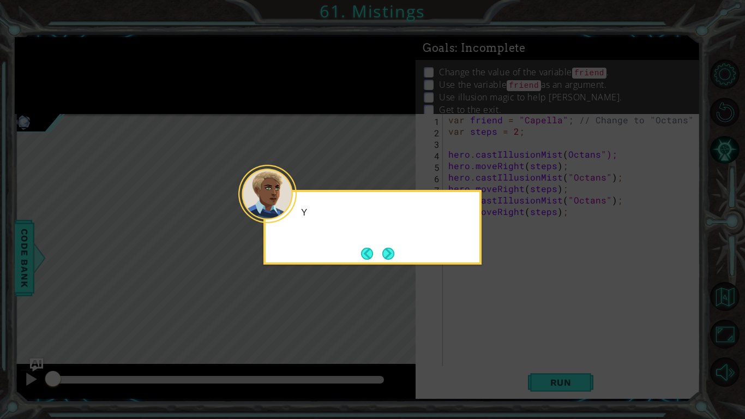
click at [481, 331] on icon at bounding box center [372, 209] width 745 height 419
click at [394, 252] on button "Next" at bounding box center [389, 253] width 13 height 13
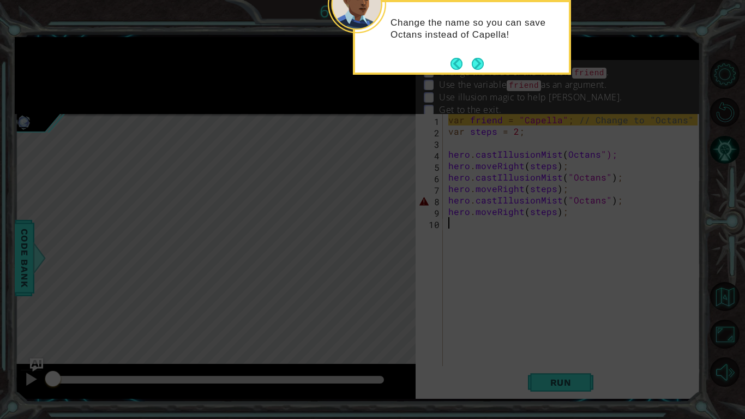
click at [480, 52] on div "Change the name so you can save Octans instead of Capella!" at bounding box center [462, 34] width 214 height 55
click at [480, 56] on footer at bounding box center [467, 64] width 33 height 16
click at [480, 57] on button "Next" at bounding box center [478, 63] width 13 height 13
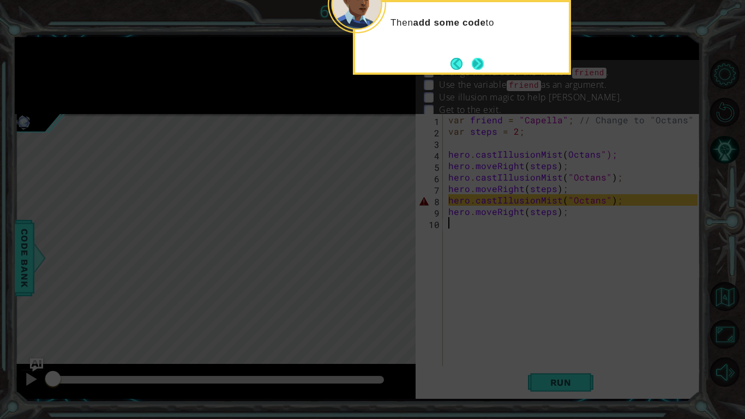
click at [471, 64] on button "Next" at bounding box center [478, 64] width 14 height 14
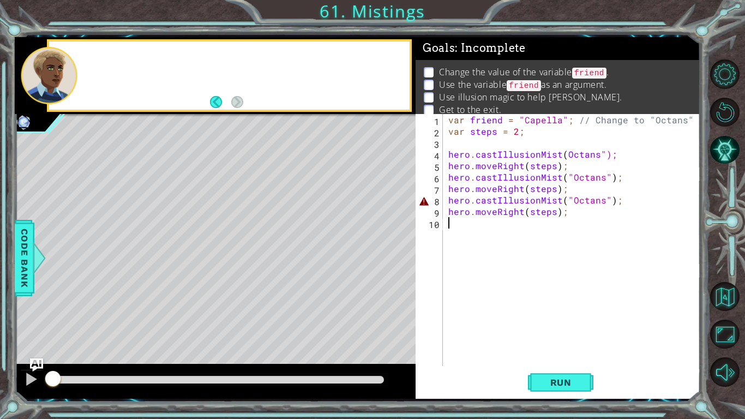
click at [470, 64] on div "Change the value of the variable friend . Use the variable friend as an argumen…" at bounding box center [558, 90] width 285 height 61
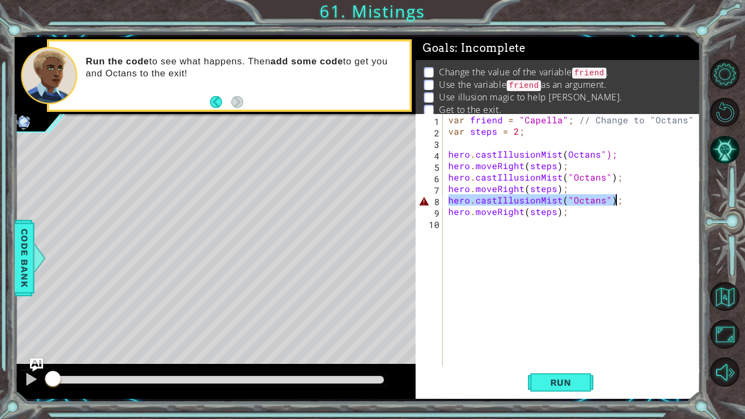
drag, startPoint x: 446, startPoint y: 200, endPoint x: 618, endPoint y: 206, distance: 171.5
click at [618, 206] on div "var friend = "Capella" ; // Change to "Octans" var steps = 2 ; hero . castIllus…" at bounding box center [574, 251] width 257 height 275
click at [486, 178] on div "var friend = "Capella" ; // Change to "Octans" var steps = 2 ; hero . castIllus…" at bounding box center [574, 251] width 257 height 275
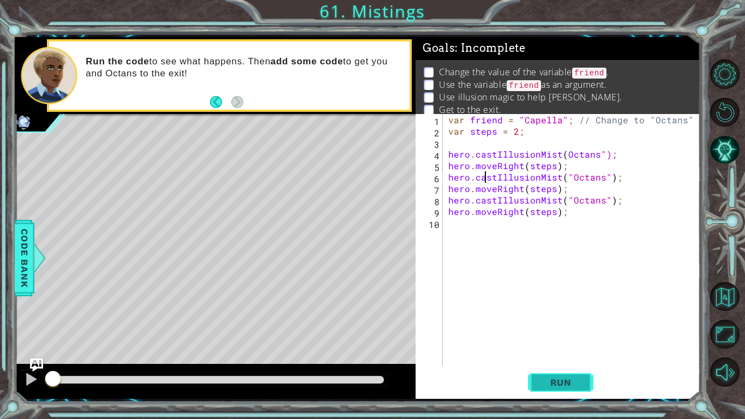
click at [566, 381] on span "Run" at bounding box center [561, 382] width 43 height 11
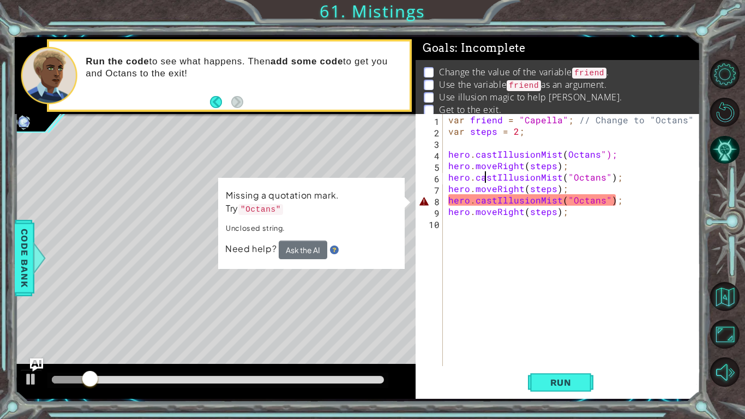
click at [599, 201] on div "var friend = "Capella" ; // Change to "Octans" var steps = 2 ; hero . castIllus…" at bounding box center [574, 251] width 257 height 275
click at [600, 217] on div "var friend = "Capella" ; // Change to "Octans" var steps = 2 ; hero . castIllus…" at bounding box center [574, 251] width 257 height 275
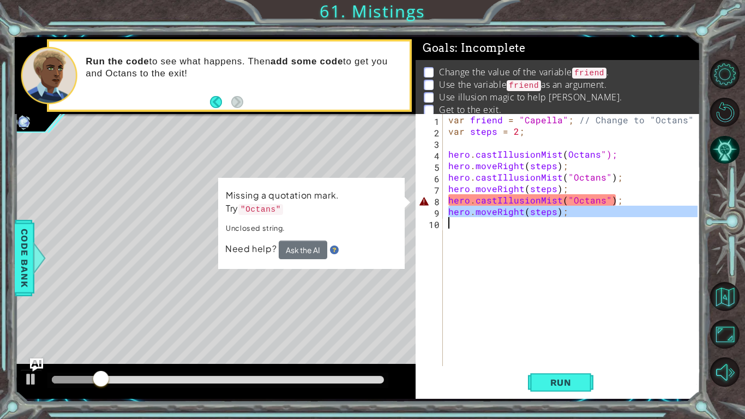
click at [600, 217] on div "var friend = "Capella" ; // Change to "Octans" var steps = 2 ; hero . castIllus…" at bounding box center [574, 251] width 257 height 275
click at [600, 217] on div "var friend = "Capella" ; // Change to "Octans" var steps = 2 ; hero . castIllus…" at bounding box center [572, 240] width 252 height 252
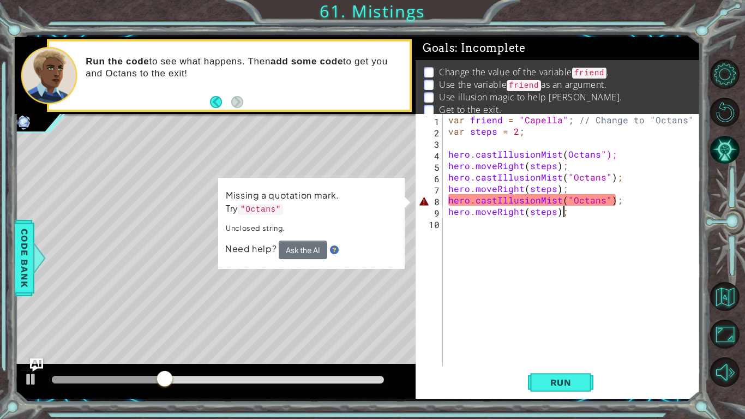
click at [573, 203] on div "var friend = "Capella" ; // Change to "Octans" var steps = 2 ; hero . castIllus…" at bounding box center [574, 251] width 257 height 275
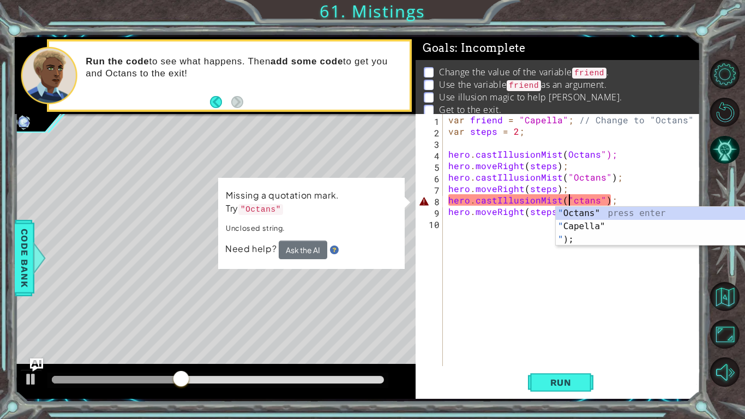
scroll to position [0, 8]
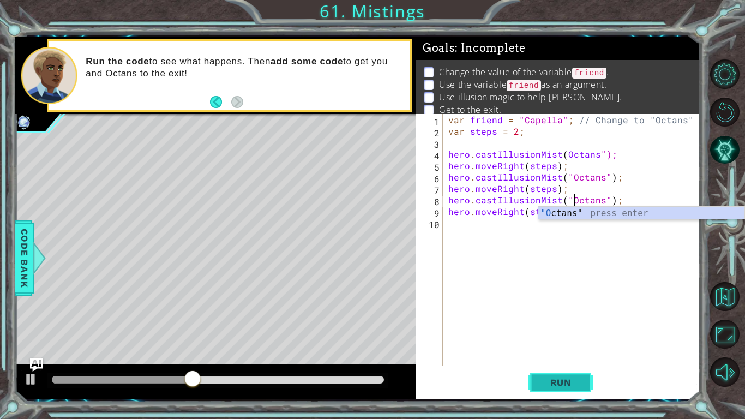
click at [556, 384] on span "Run" at bounding box center [561, 382] width 43 height 11
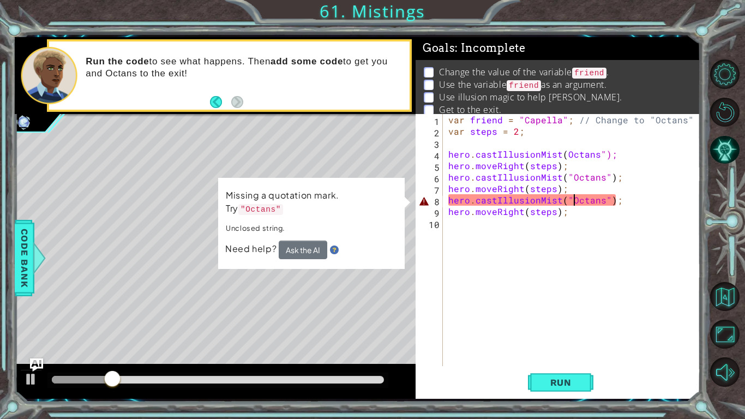
click at [601, 206] on div "var friend = "Capella" ; // Change to "Octans" var steps = 2 ; hero . castIllus…" at bounding box center [574, 251] width 257 height 275
click at [601, 204] on div "var friend = "Capella" ; // Change to "Octans" var steps = 2 ; hero . castIllus…" at bounding box center [574, 251] width 257 height 275
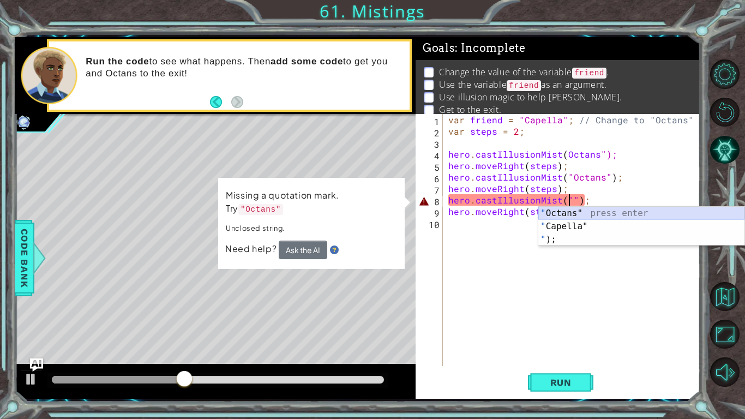
click at [618, 211] on div "" Octans" press enter " Capella" press enter " ); press enter" at bounding box center [642, 239] width 206 height 65
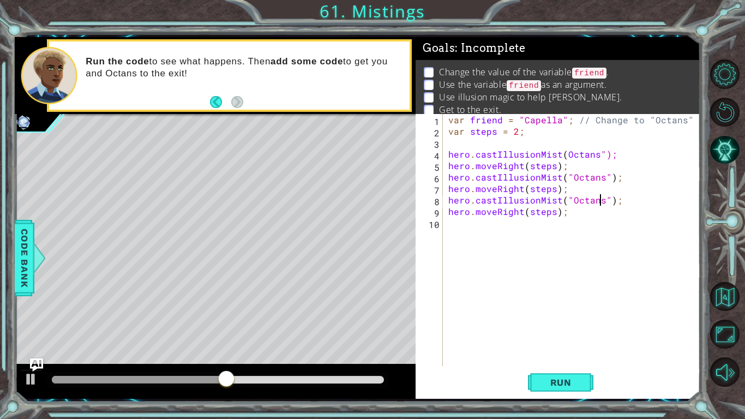
click at [595, 153] on div "var friend = "Capella" ; // Change to "Octans" var steps = 2 ; hero . castIllus…" at bounding box center [574, 251] width 257 height 275
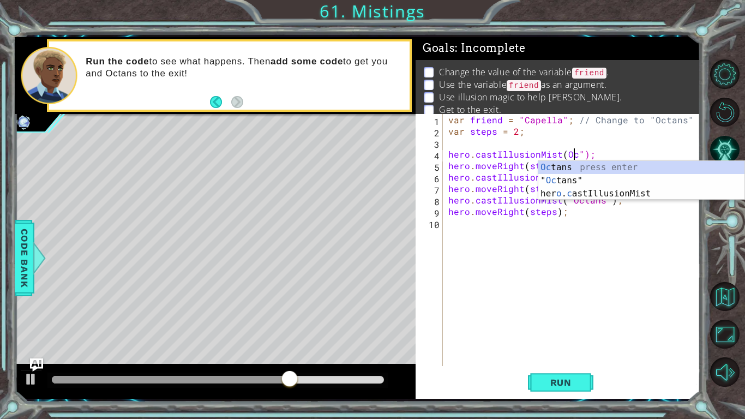
scroll to position [0, 8]
click at [599, 176] on div "Oc tans press enter " Oc tans" press enter her o . c astIllusionMist press enter" at bounding box center [642, 193] width 206 height 65
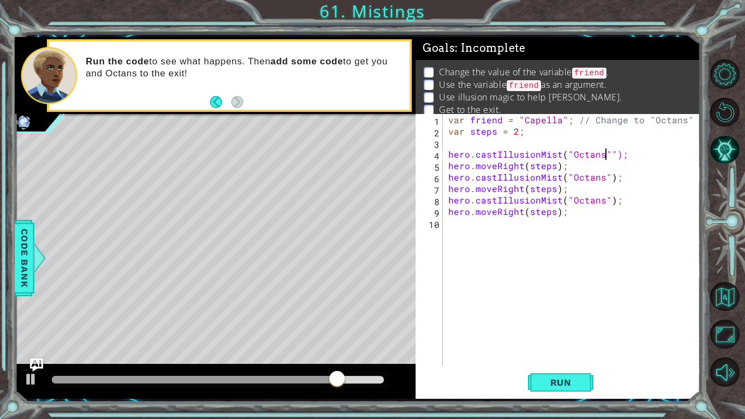
click at [609, 154] on div "var friend = "Capella" ; // Change to "Octans" var steps = 2 ; hero . castIllus…" at bounding box center [574, 251] width 257 height 275
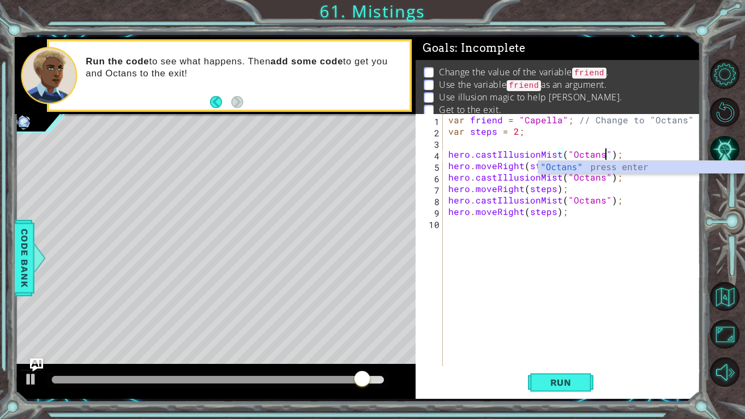
click at [571, 396] on div "hero.castIllusionMist("Octans"); 1 2 3 4 5 6 7 8 9 10 var friend = "Capella" ; …" at bounding box center [558, 256] width 285 height 285
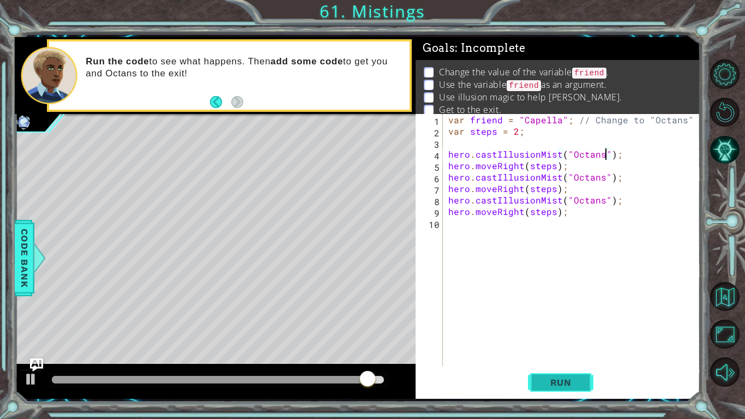
click at [563, 375] on button "Run" at bounding box center [560, 382] width 65 height 28
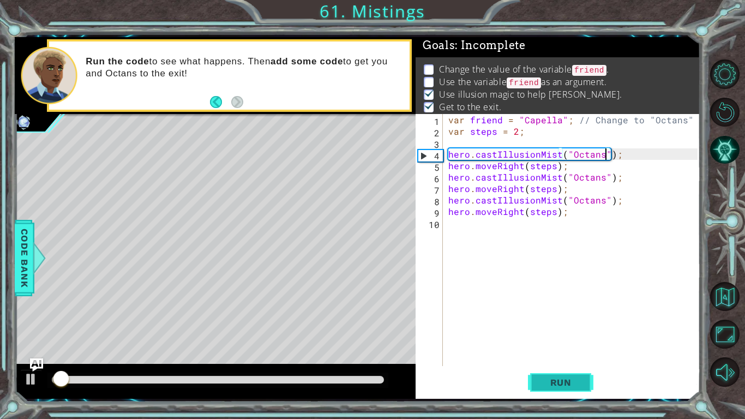
scroll to position [4, 0]
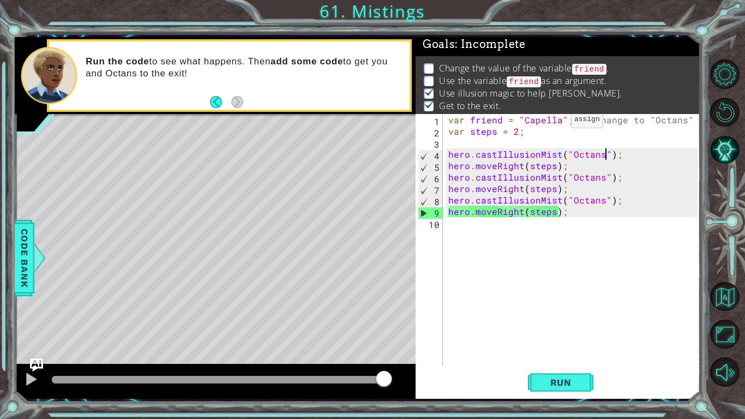
click at [558, 122] on div "var friend = "Capella" ; // Change to "Octans" var steps = 2 ; hero . castIllus…" at bounding box center [574, 251] width 257 height 275
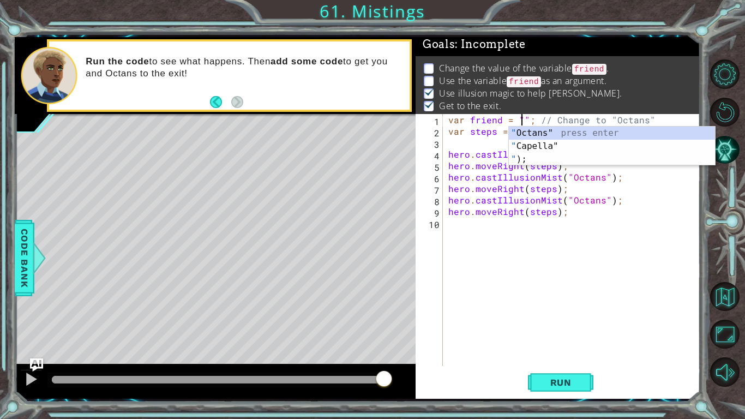
scroll to position [0, 5]
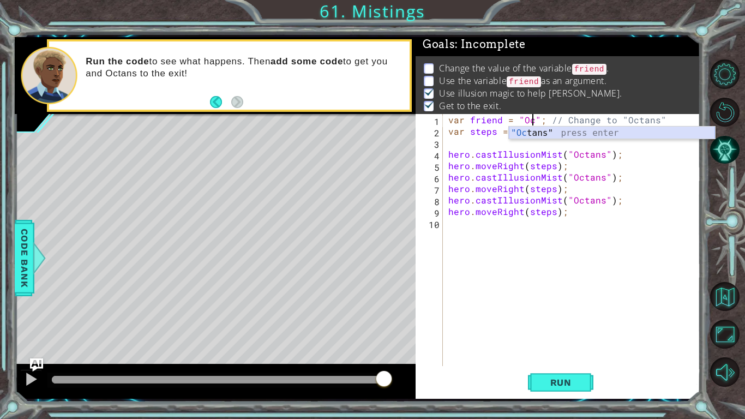
click at [541, 134] on div ""Oc tans" press enter" at bounding box center [612, 146] width 206 height 39
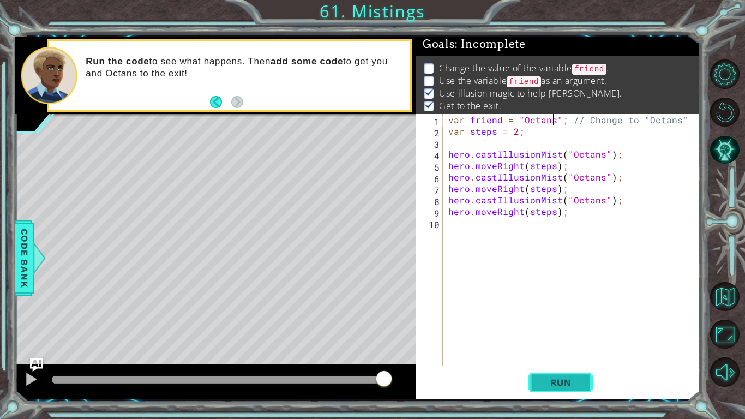
click at [556, 386] on span "Run" at bounding box center [561, 382] width 43 height 11
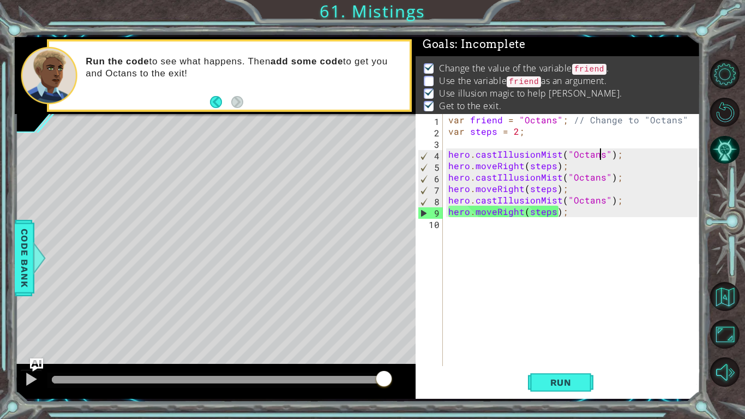
click at [599, 158] on div "var friend = "Octans" ; // Change to "Octans" var steps = 2 ; hero . castIllusi…" at bounding box center [574, 251] width 257 height 275
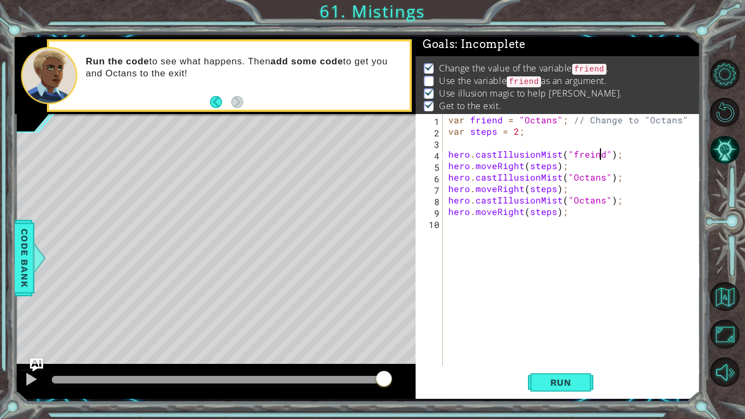
scroll to position [0, 10]
click at [600, 180] on div "var friend = "Octans" ; // Change to "Octans" var steps = 2 ; hero . castIllusi…" at bounding box center [574, 251] width 257 height 275
click at [601, 201] on div "var friend = "Octans" ; // Change to "Octans" var steps = 2 ; hero . castIllusi…" at bounding box center [574, 251] width 257 height 275
click at [578, 377] on span "Run" at bounding box center [561, 382] width 43 height 11
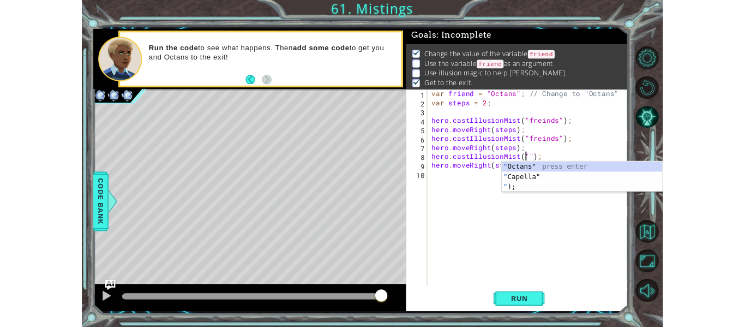
scroll to position [0, 8]
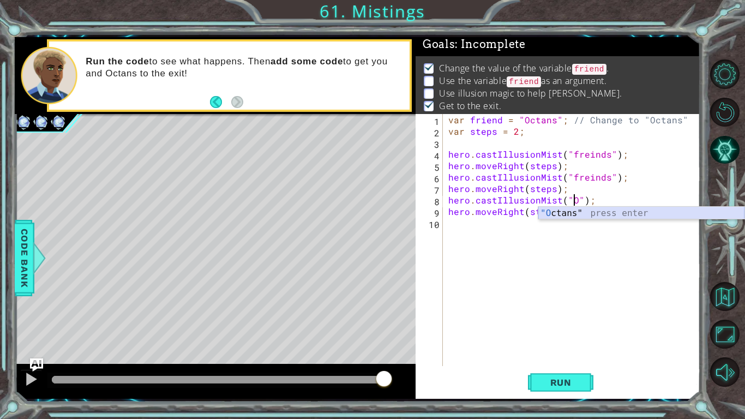
click at [576, 214] on div ""O ctans" press enter" at bounding box center [642, 226] width 206 height 39
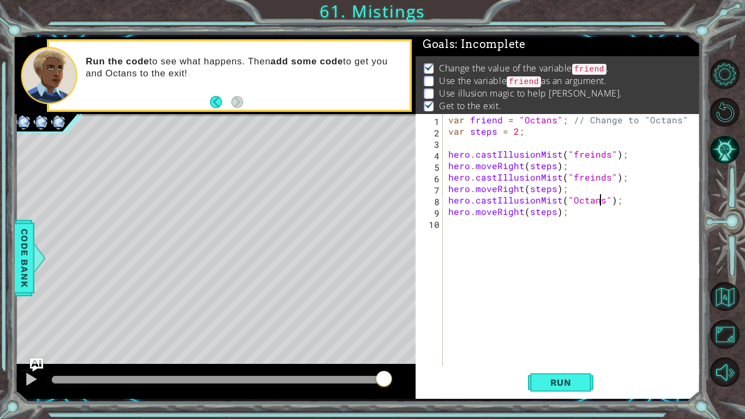
click at [604, 178] on div "var friend = "Octans" ; // Change to "Octans" var steps = 2 ; hero . castIllusi…" at bounding box center [574, 251] width 257 height 275
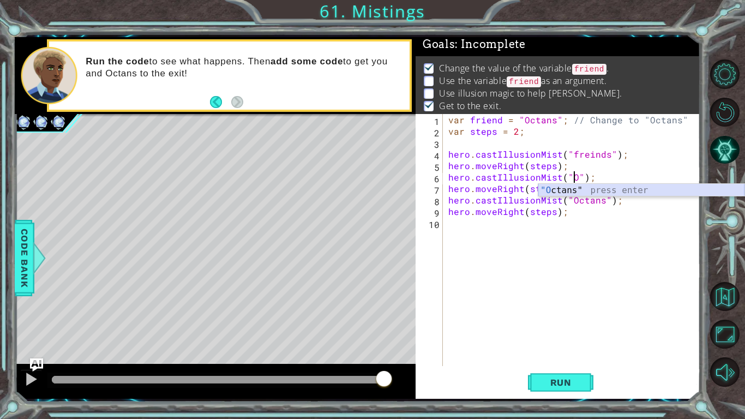
click at [617, 188] on div ""O ctans" press enter" at bounding box center [642, 203] width 206 height 39
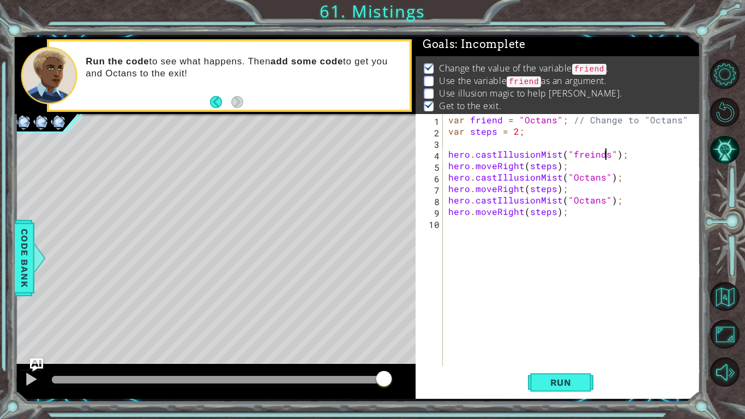
click at [605, 158] on div "var friend = "Octans" ; // Change to "Octans" var steps = 2 ; hero . castIllusi…" at bounding box center [574, 251] width 257 height 275
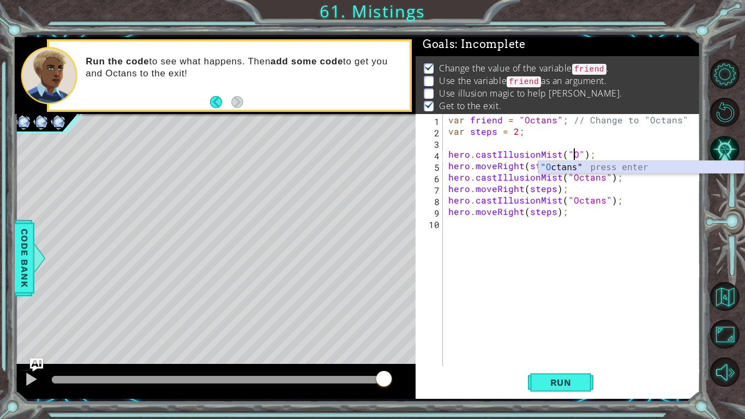
click at [599, 163] on div ""O ctans" press enter" at bounding box center [642, 180] width 206 height 39
type textarea "hero.castIllusionMist("Octans");"
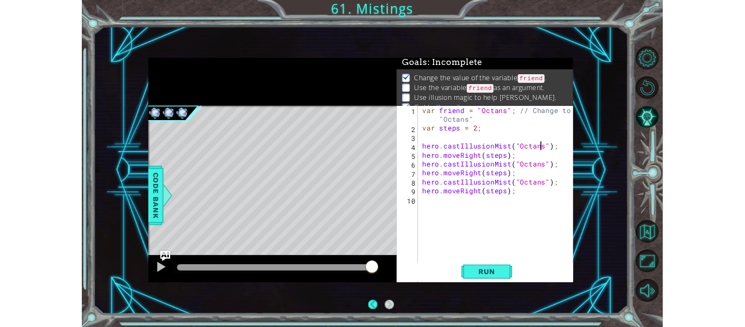
scroll to position [1, 0]
